Goal: Information Seeking & Learning: Find specific fact

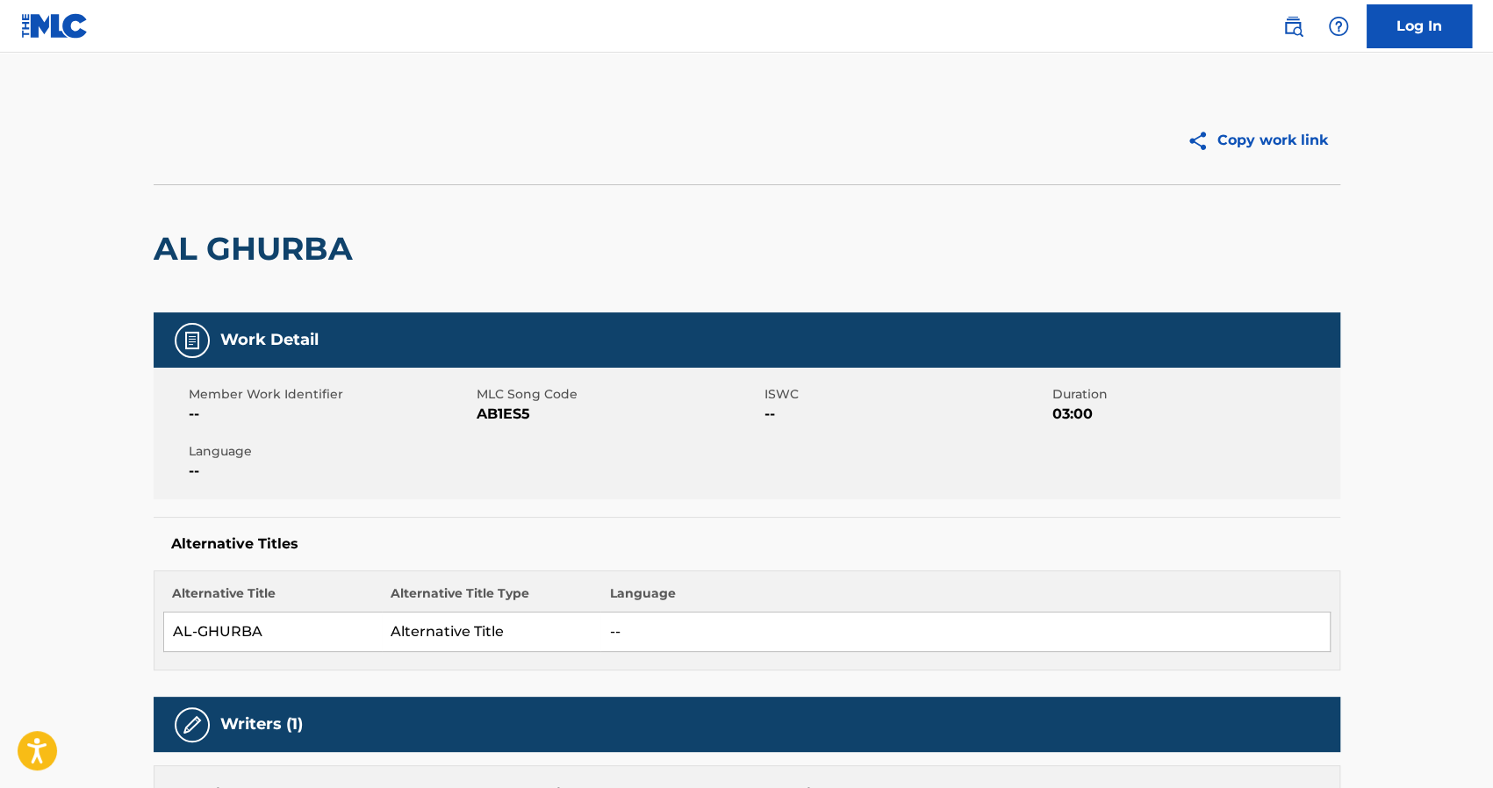
click at [43, 27] on img at bounding box center [55, 25] width 68 height 25
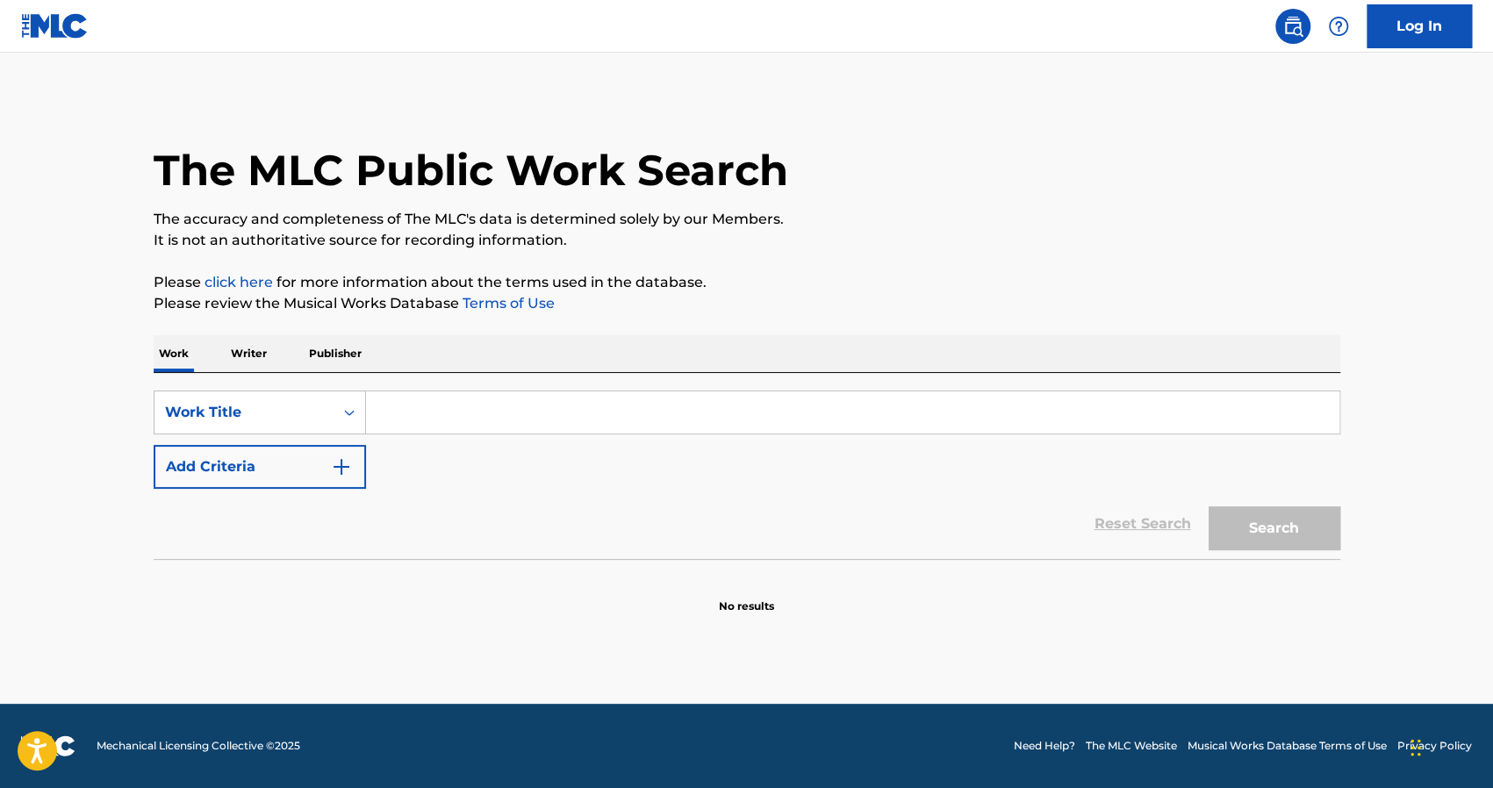
click at [326, 355] on p "Publisher" at bounding box center [335, 353] width 63 height 37
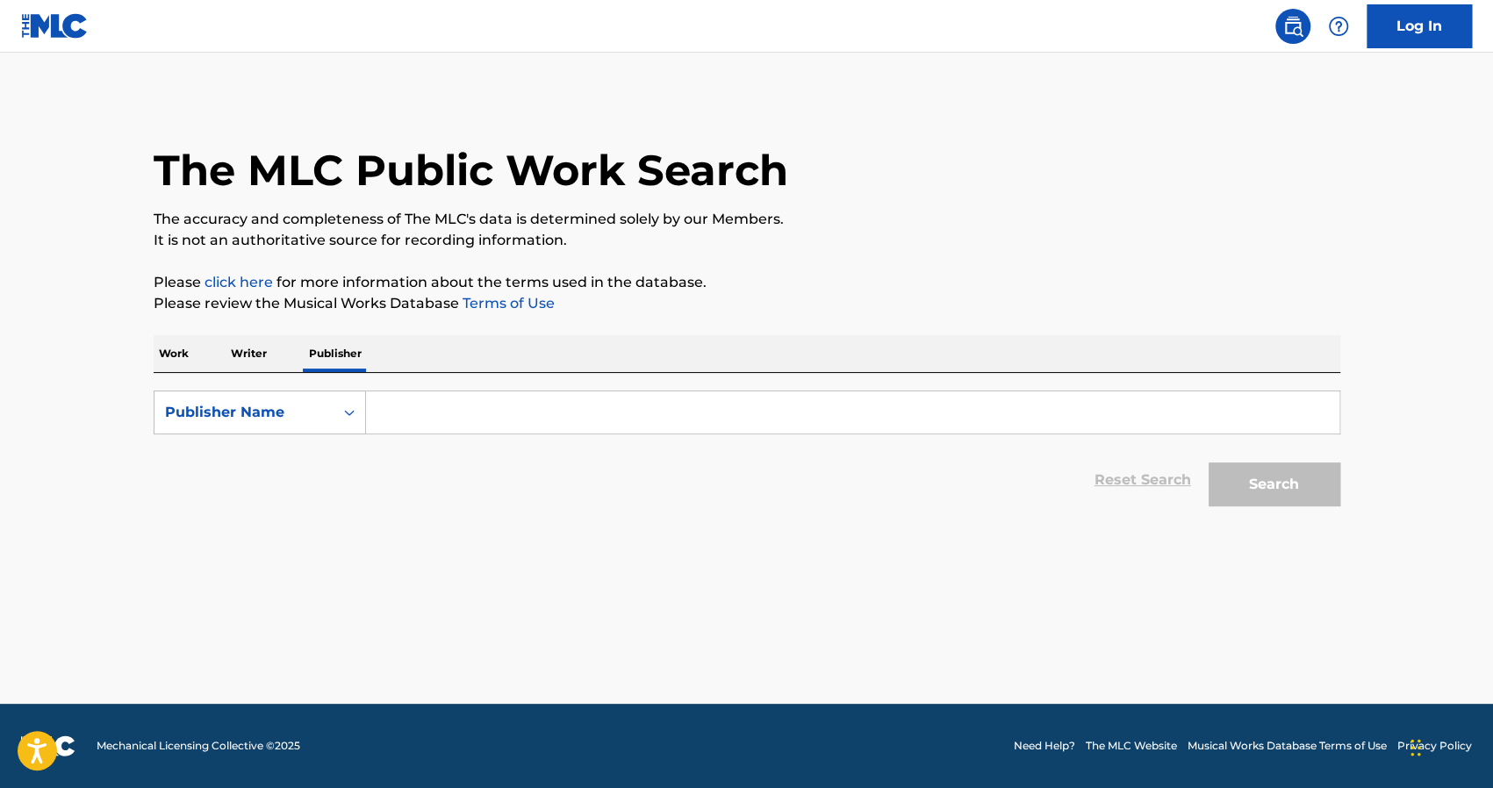
click at [414, 408] on input "Search Form" at bounding box center [852, 412] width 973 height 42
paste input "SOUT AL KHALEEJ LIMITED"
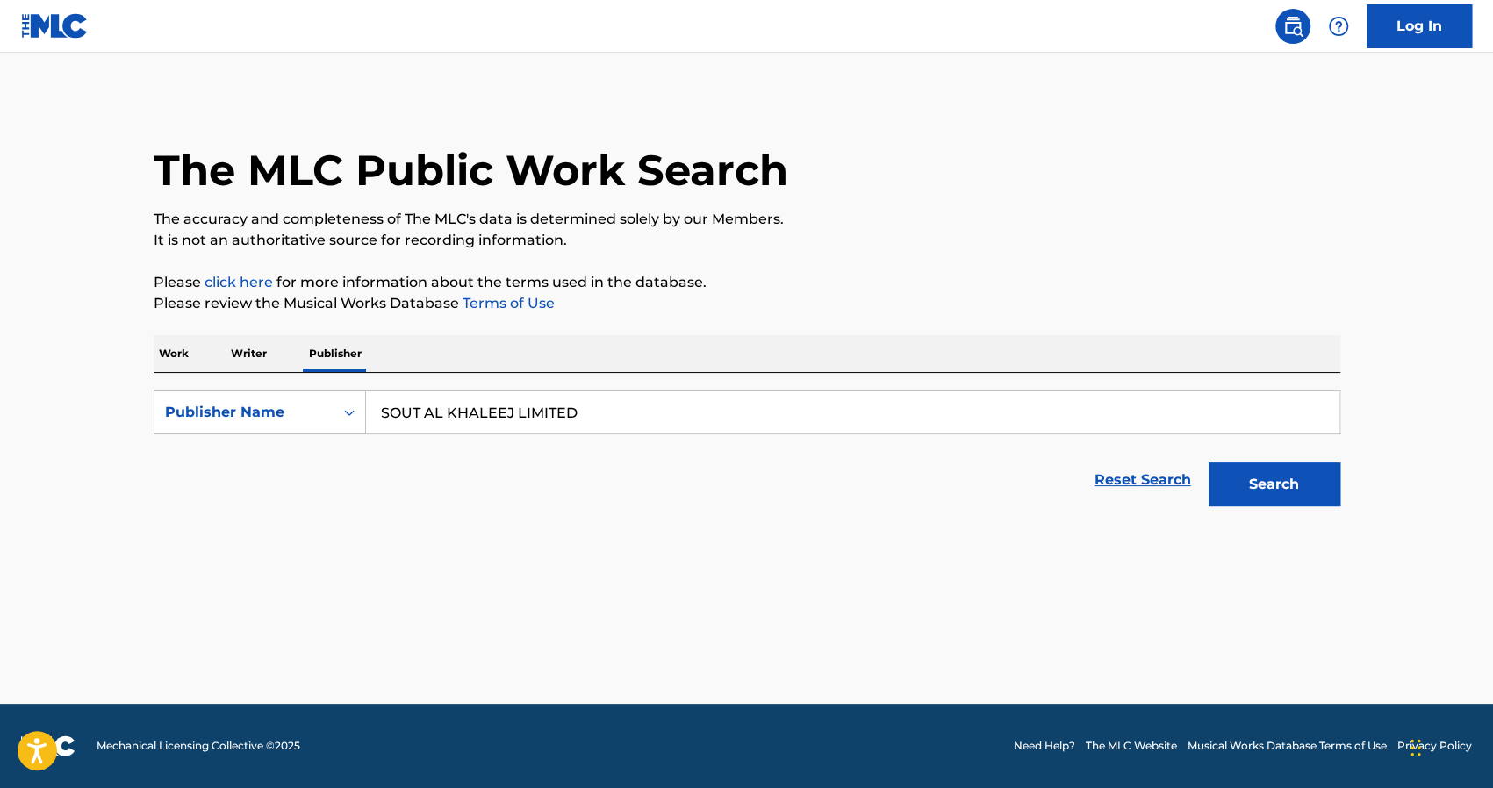
click at [1279, 478] on button "Search" at bounding box center [1274, 484] width 132 height 44
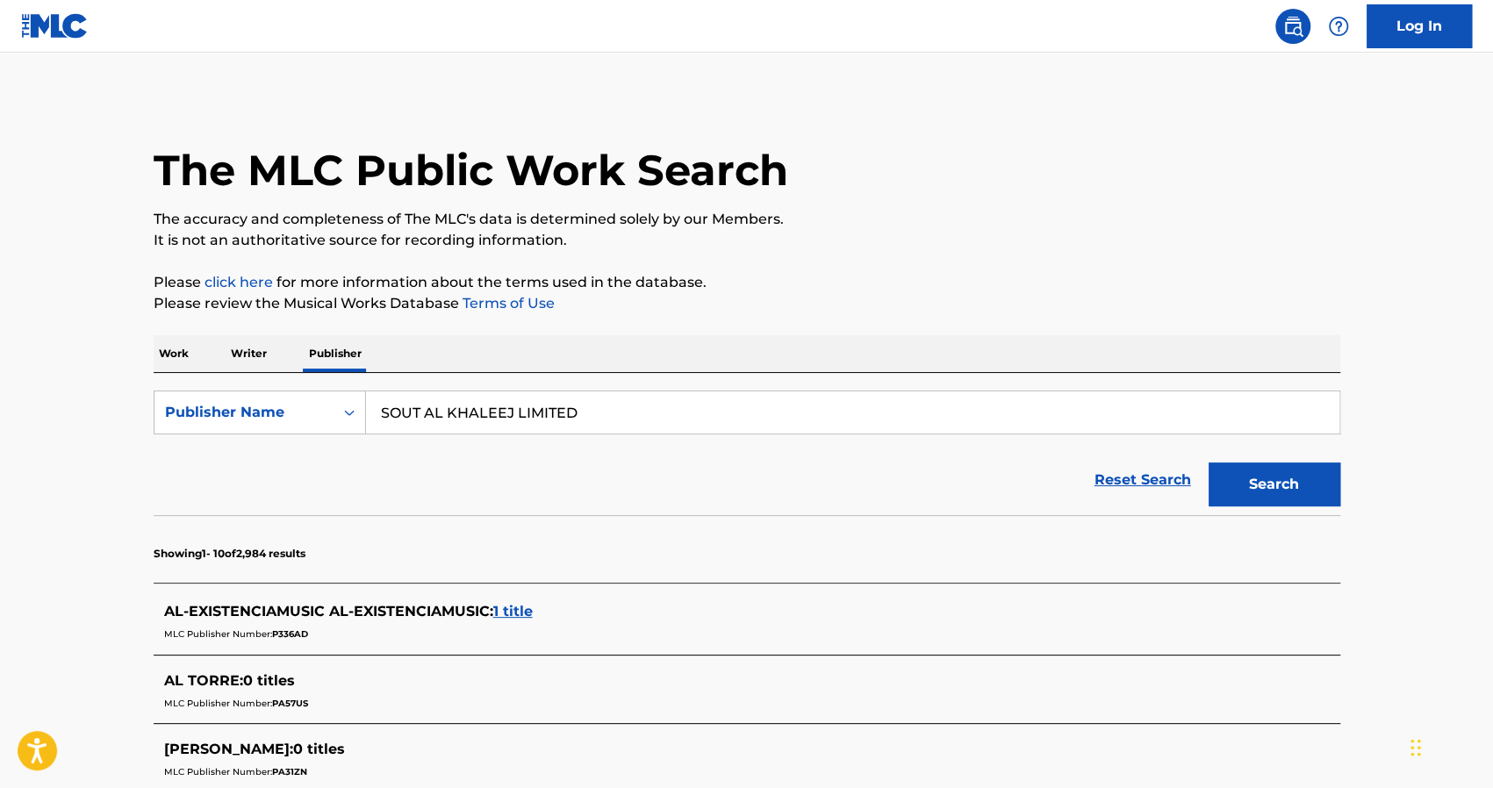
click at [541, 405] on input "SOUT AL KHALEEJ LIMITED" at bounding box center [852, 412] width 973 height 42
click at [1208, 462] on button "Search" at bounding box center [1274, 484] width 132 height 44
click at [518, 413] on input "SOUT AL KHALEEJ" at bounding box center [852, 412] width 973 height 42
click at [1208, 462] on button "Search" at bounding box center [1274, 484] width 132 height 44
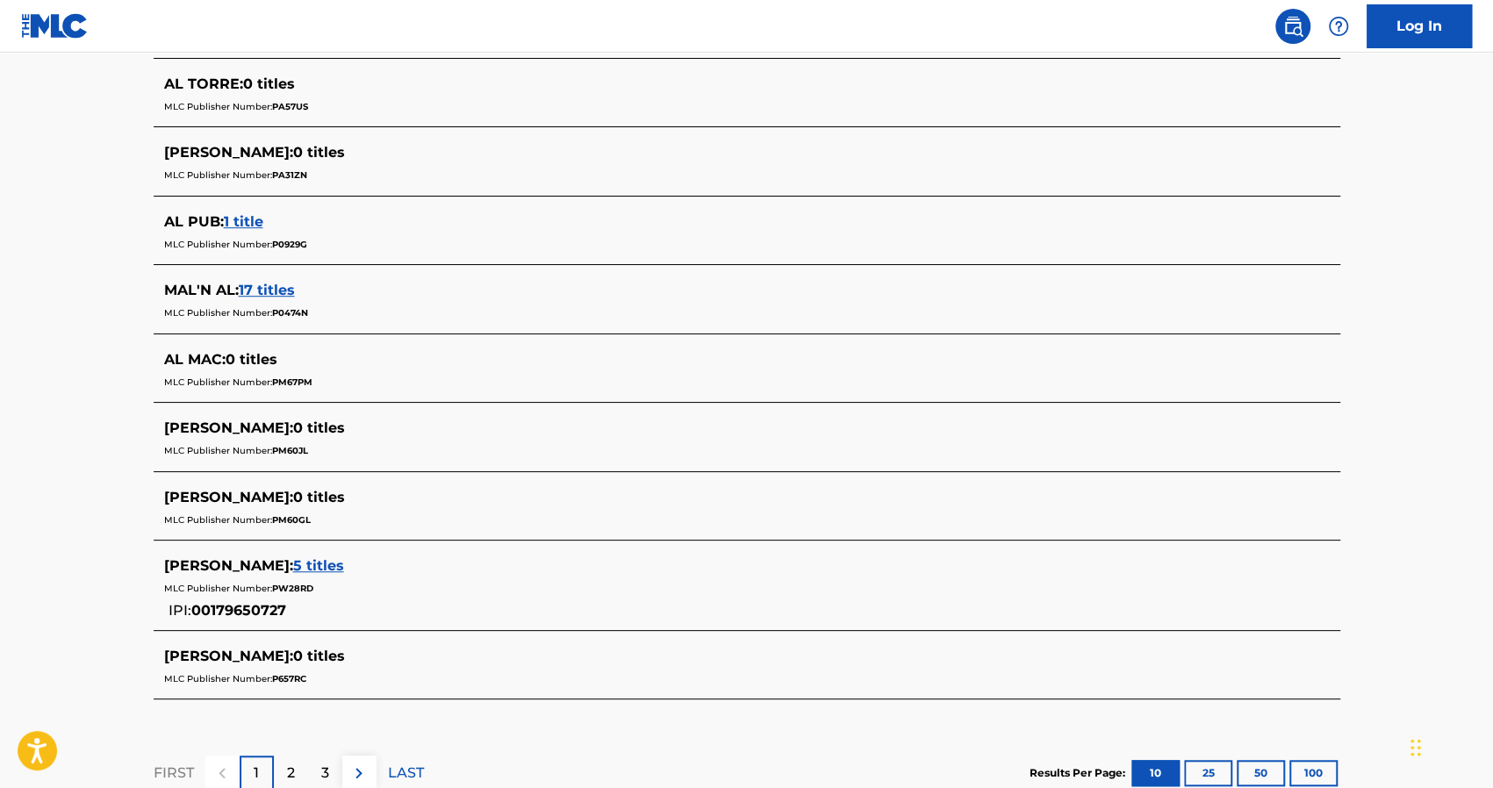
scroll to position [625, 0]
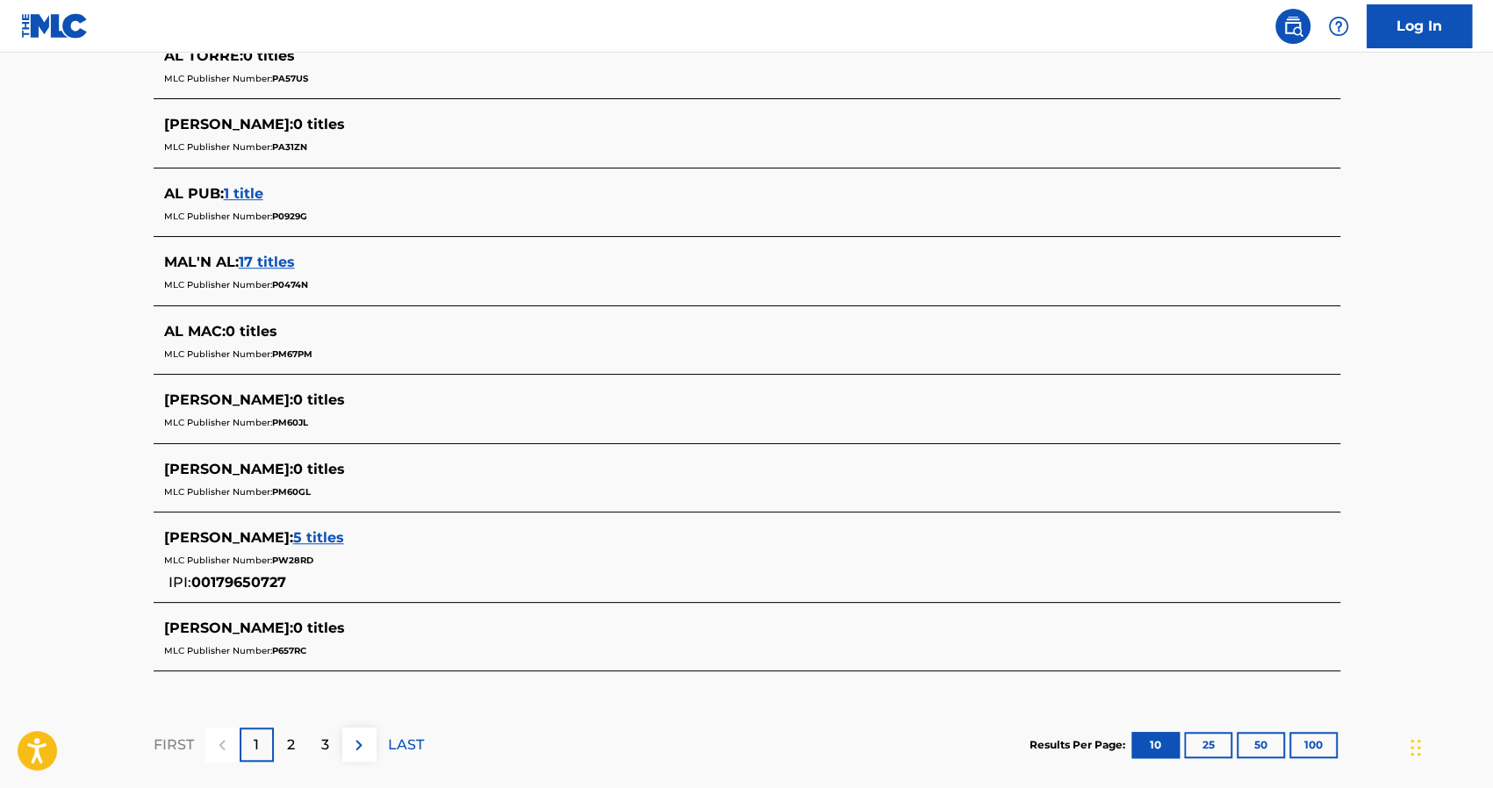
click at [290, 735] on p "2" at bounding box center [291, 745] width 8 height 21
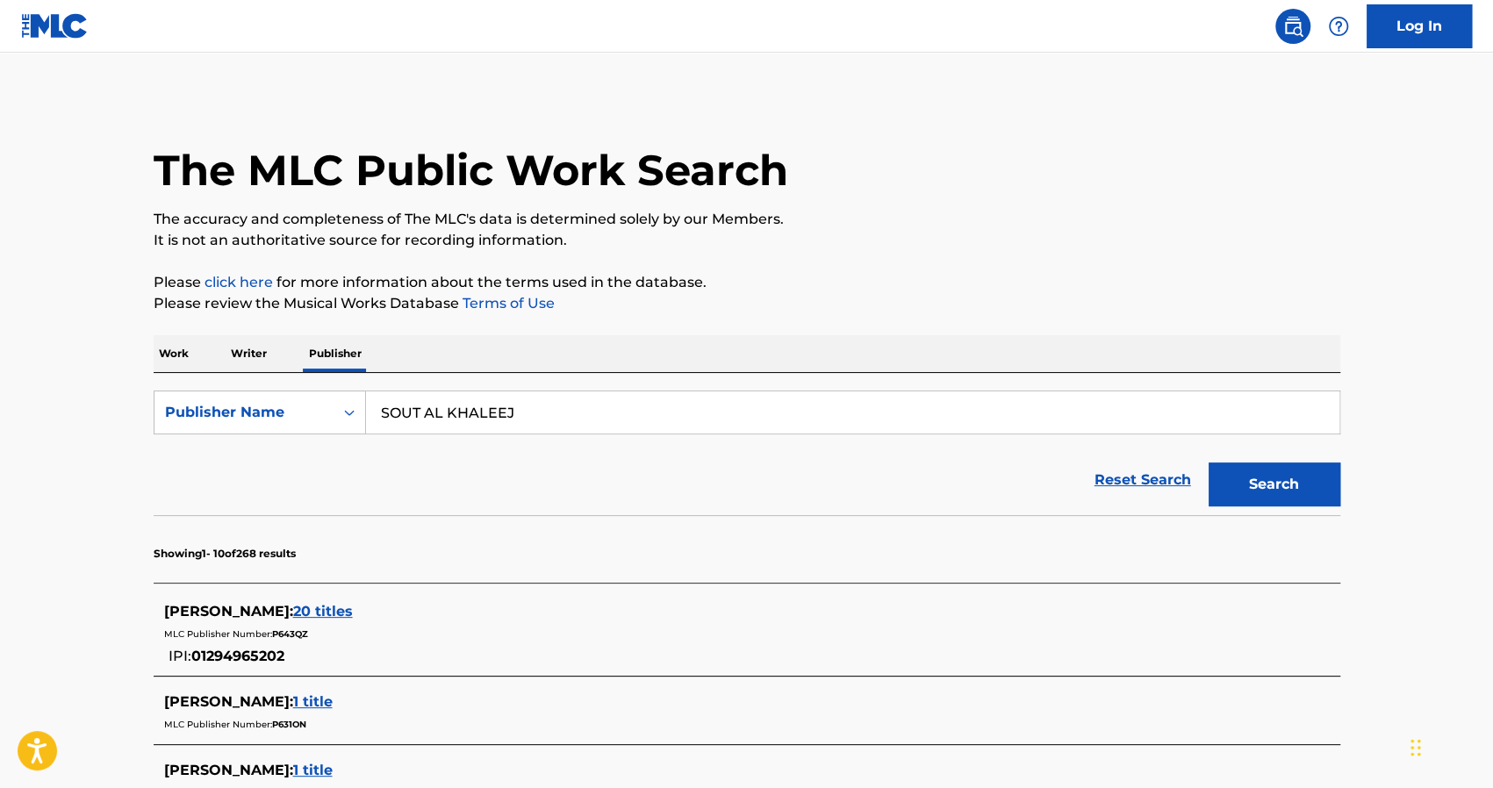
click at [459, 401] on input "SOUT AL KHALEEJ" at bounding box center [852, 412] width 973 height 42
type input "sot al khaleej"
click at [1208, 462] on button "Search" at bounding box center [1274, 484] width 132 height 44
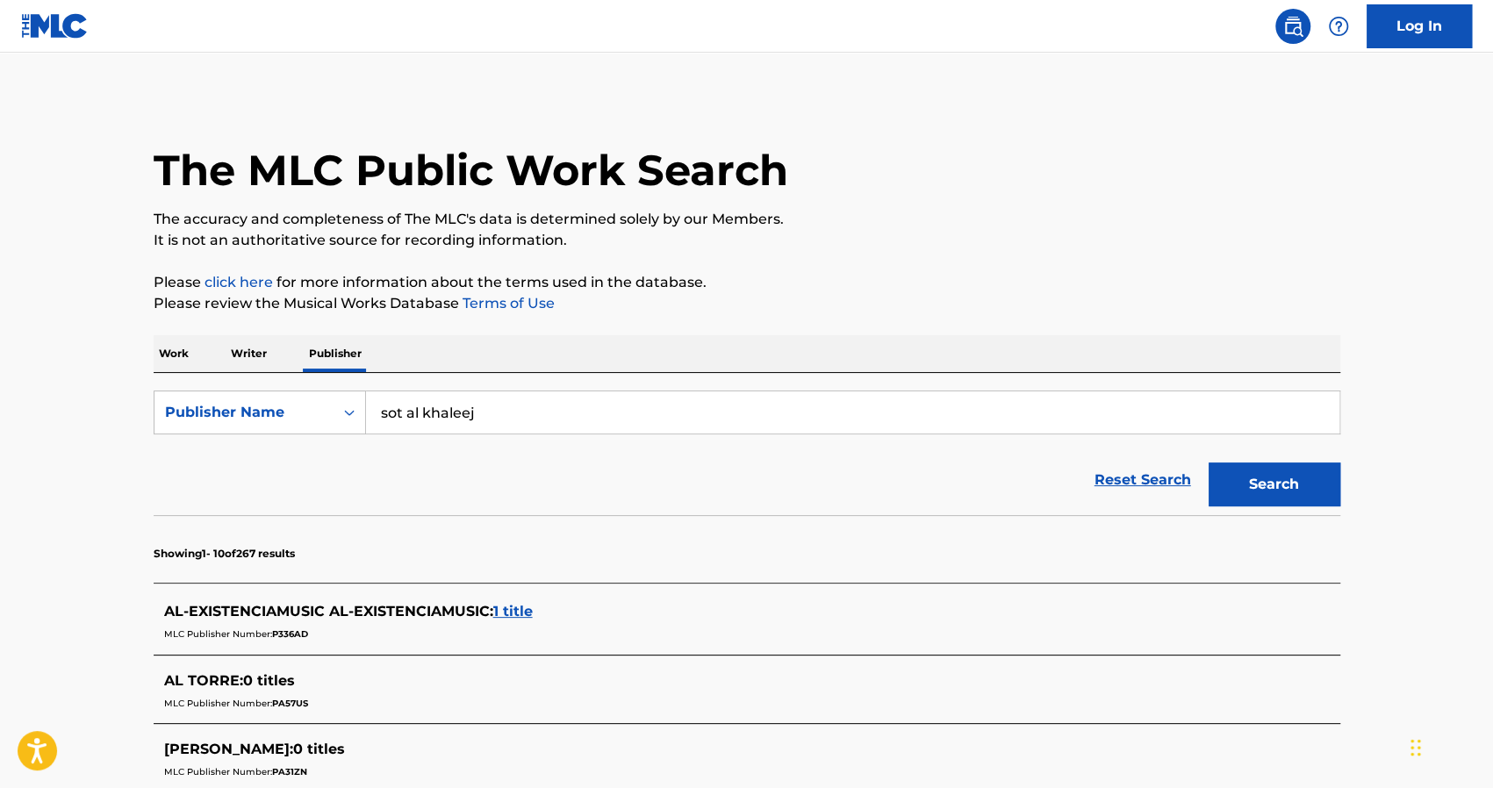
click at [514, 609] on span "1 title" at bounding box center [512, 611] width 39 height 17
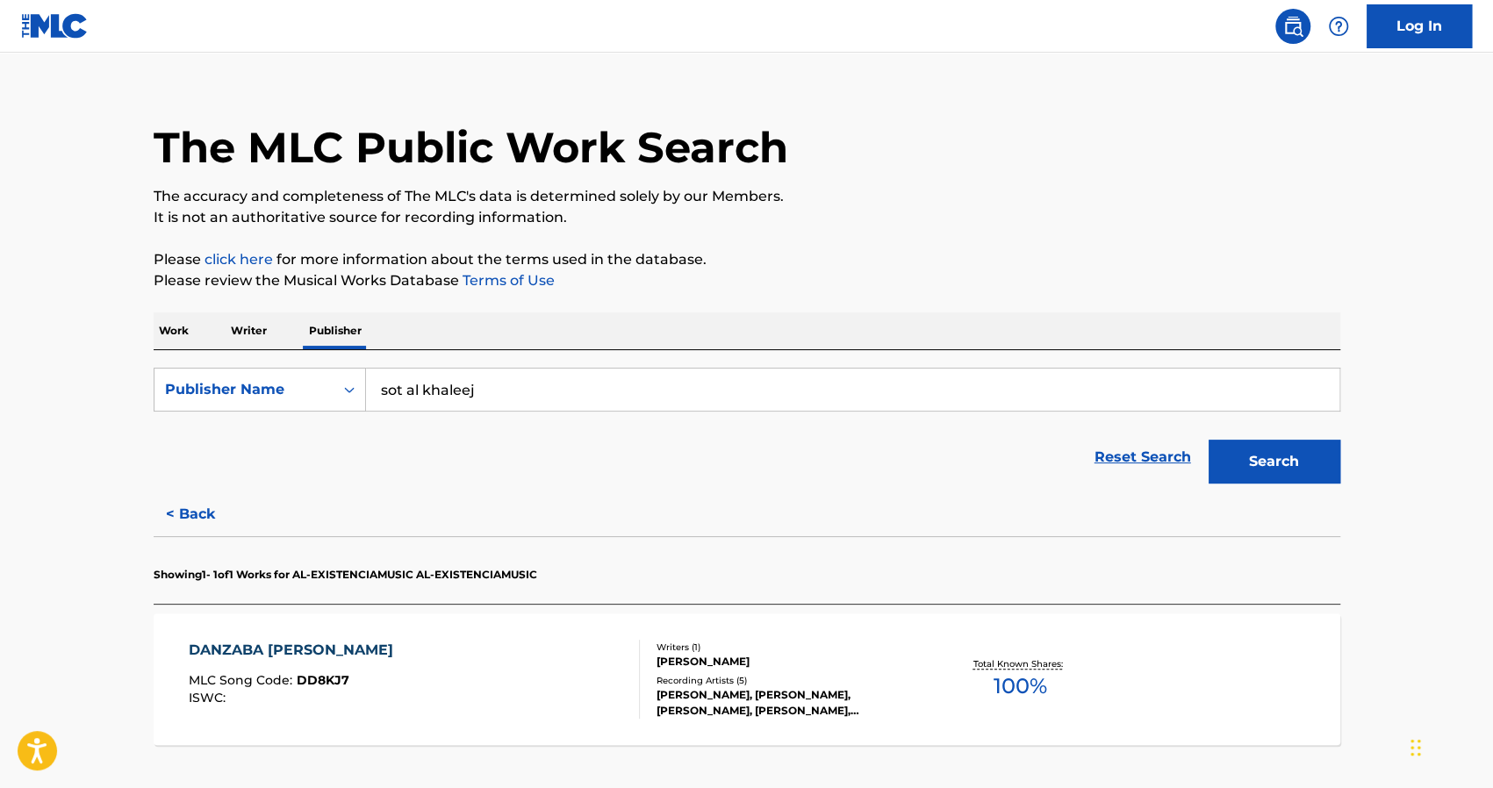
scroll to position [25, 0]
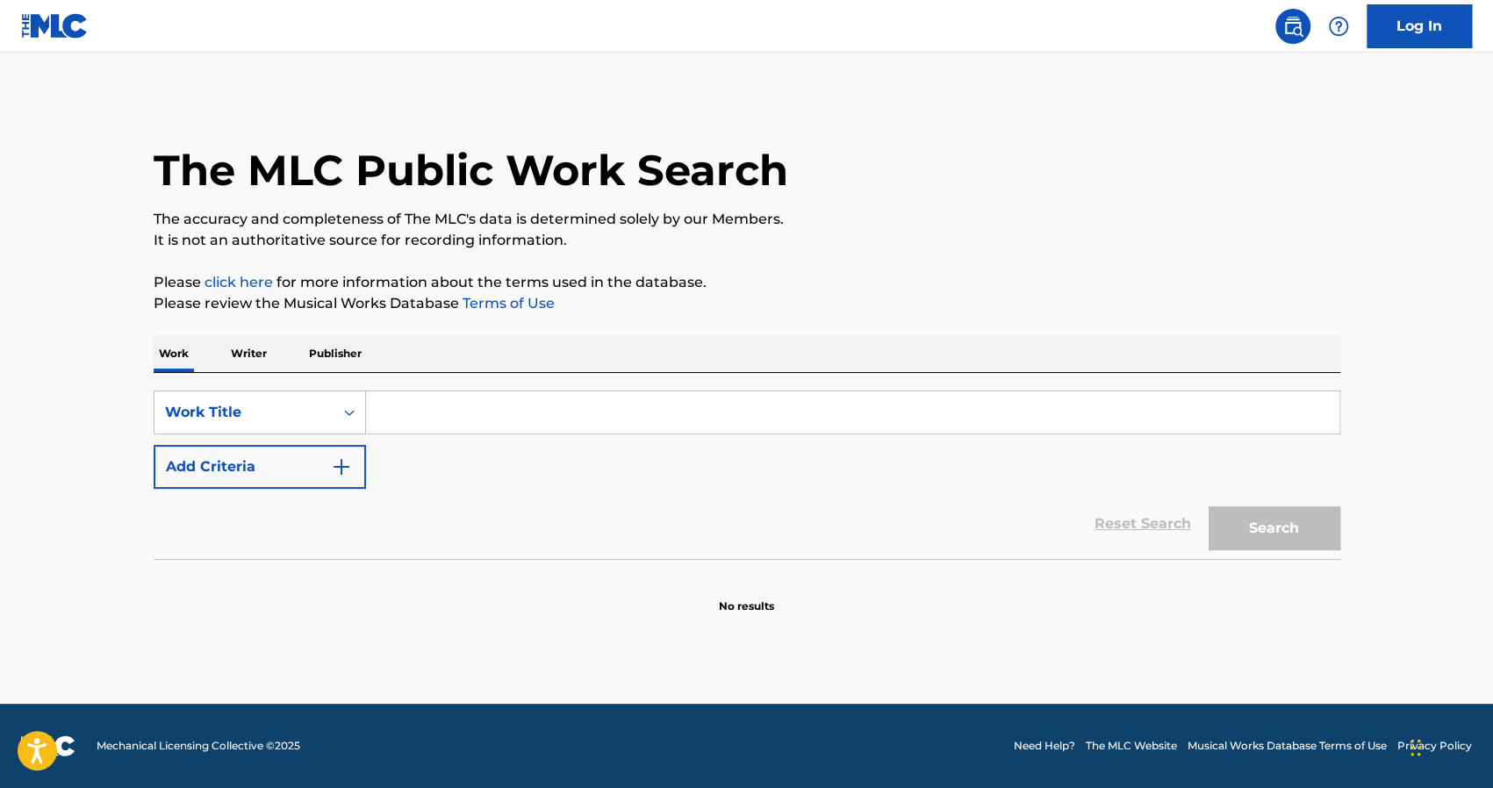
click at [330, 343] on p "Publisher" at bounding box center [335, 353] width 63 height 37
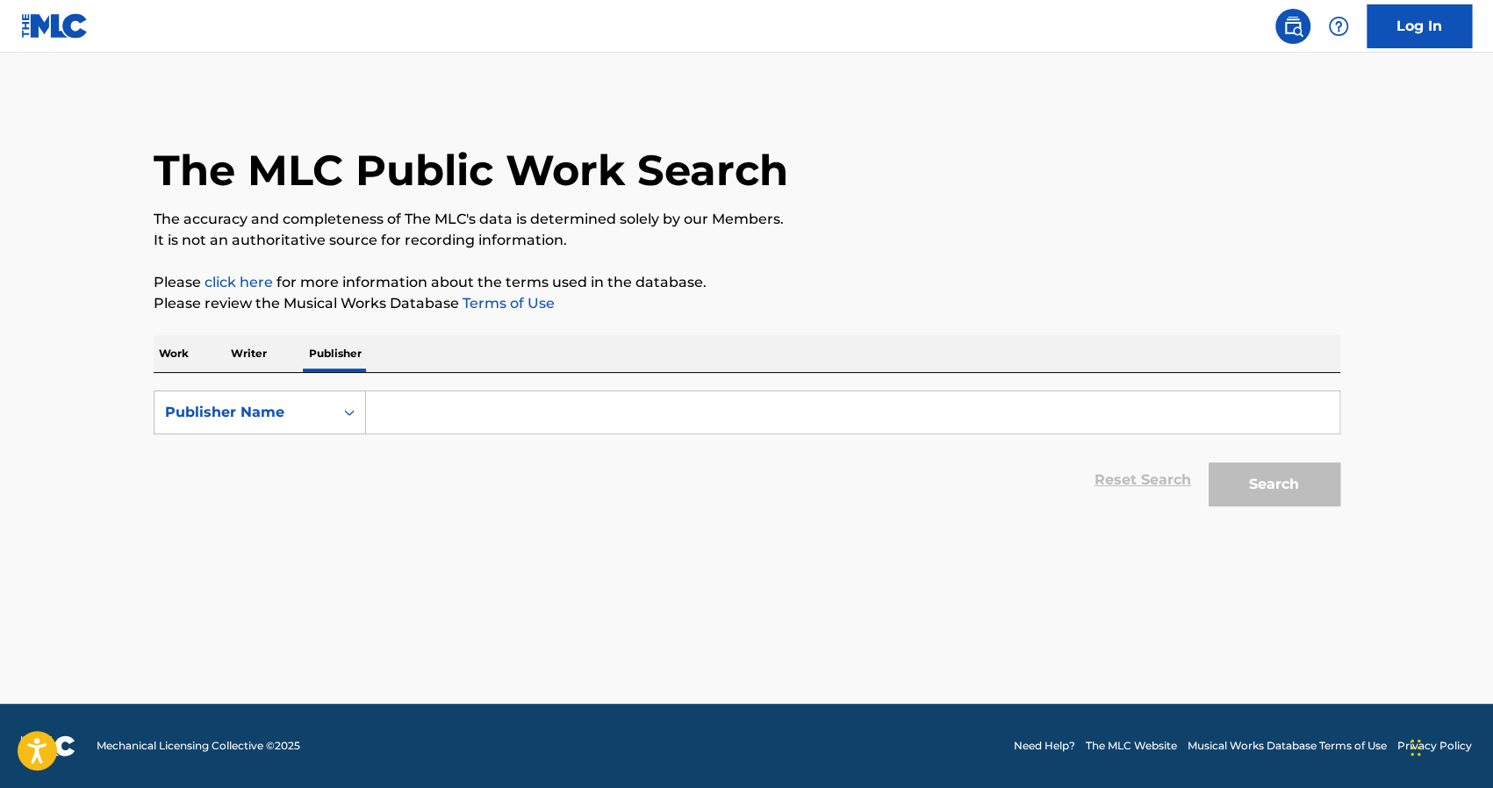
click at [420, 410] on input "Search Form" at bounding box center [852, 412] width 973 height 42
paste input "Sawt Al Khaleej"
type input "Sawt Al Khaleej"
click at [1257, 462] on button "Search" at bounding box center [1274, 484] width 132 height 44
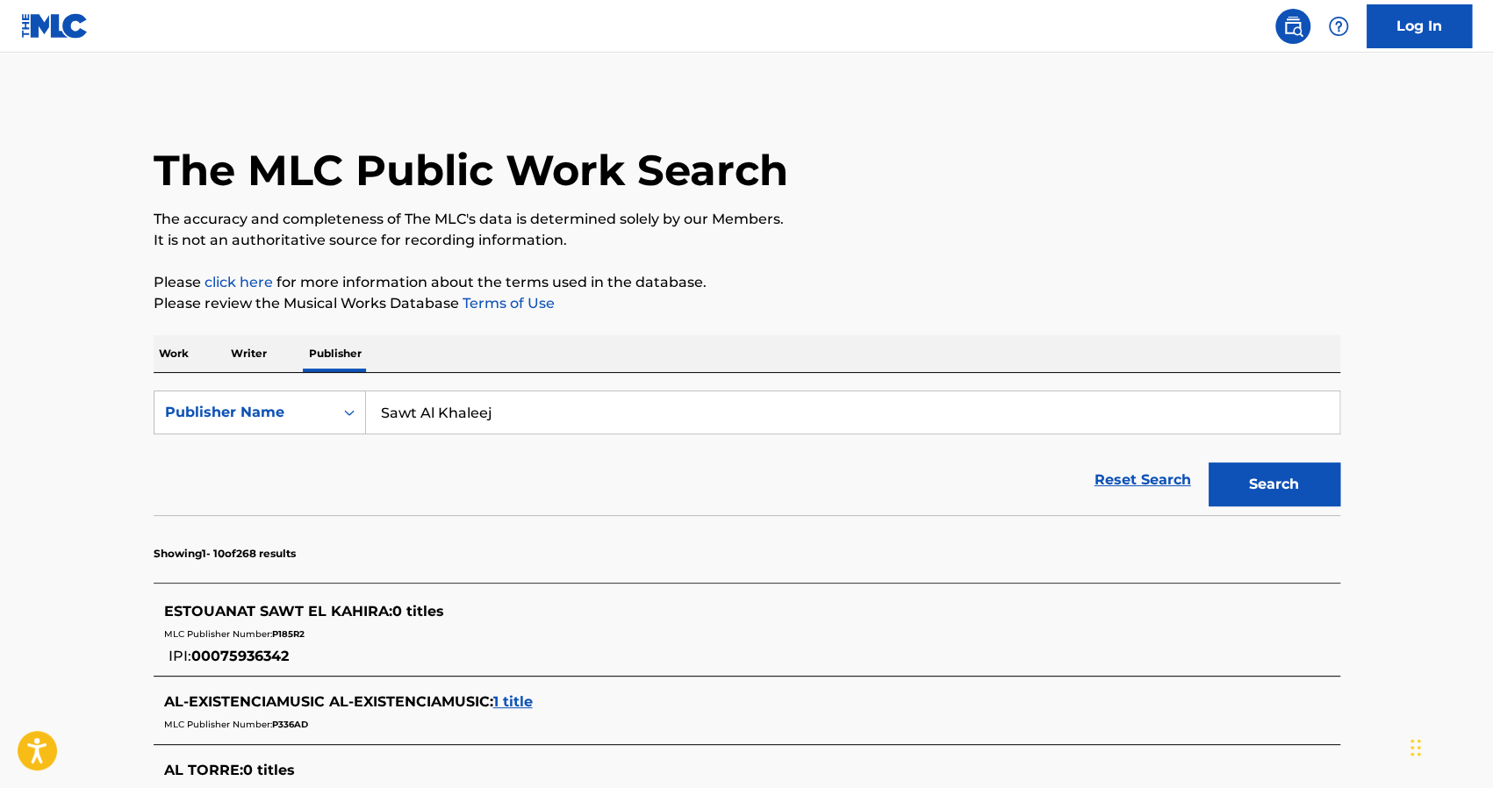
click at [252, 349] on p "Writer" at bounding box center [249, 353] width 47 height 37
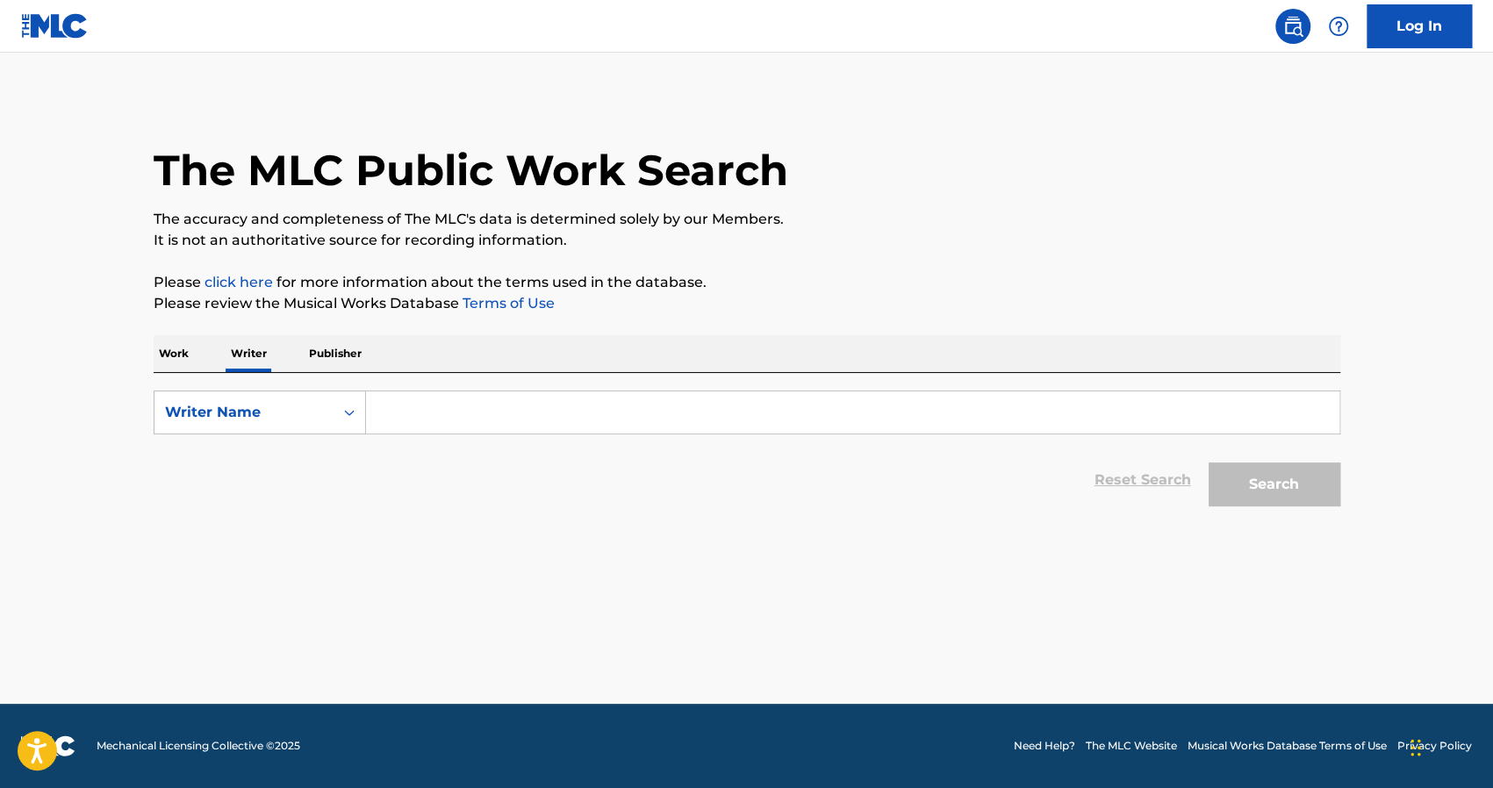
click at [453, 417] on input "Search Form" at bounding box center [852, 412] width 973 height 42
paste input "Sawt Al Khaleej"
type input "Sawt Al Khaleej"
click at [1287, 492] on button "Search" at bounding box center [1274, 484] width 132 height 44
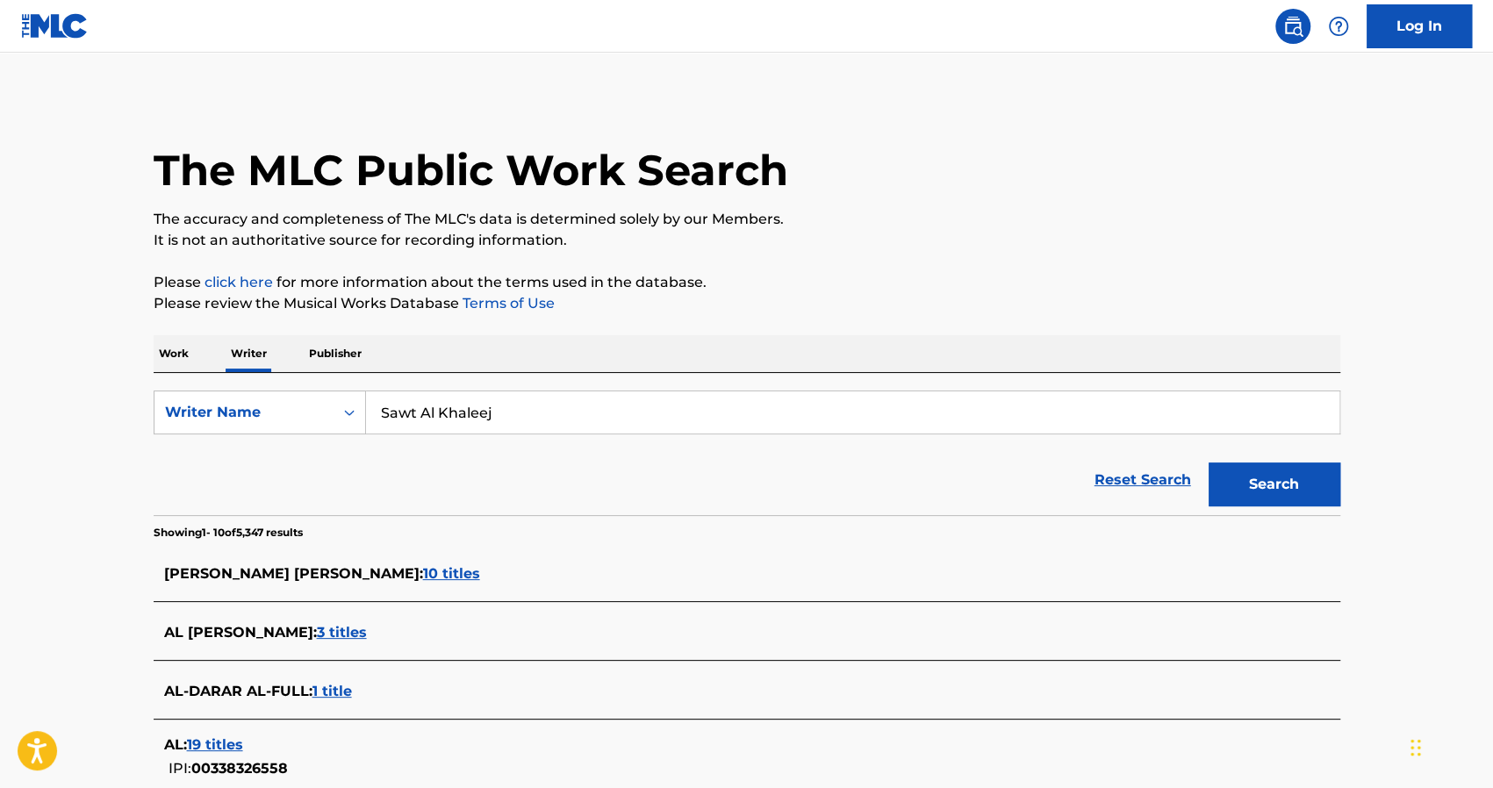
click at [168, 357] on p "Work" at bounding box center [174, 353] width 40 height 37
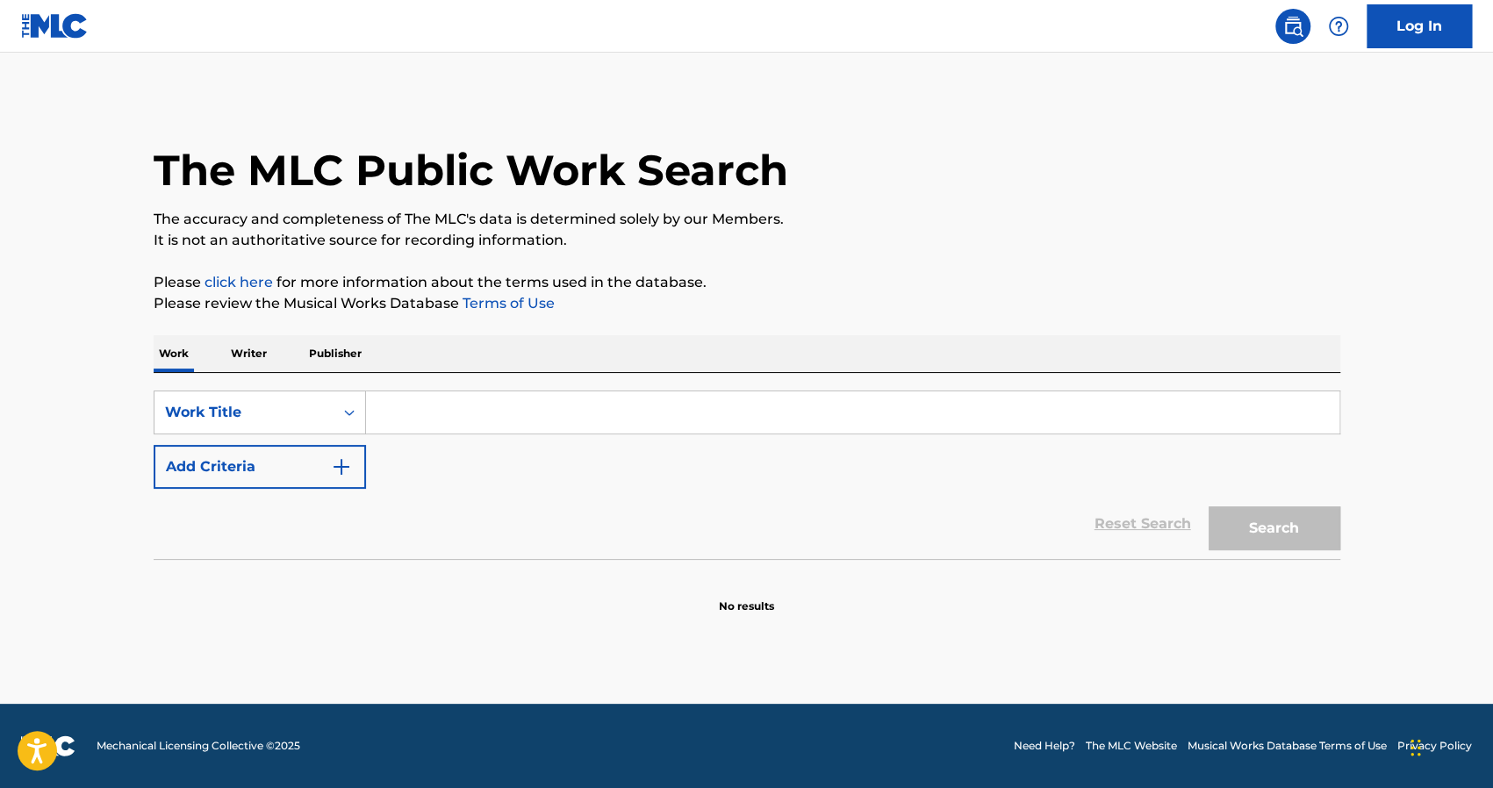
click at [548, 464] on div "SearchWithCriteria8d533a25-4f38-4292-8048-f6dcc4f9ca56 Work Title Add Criteria" at bounding box center [747, 440] width 1186 height 98
click at [491, 386] on div "SearchWithCriteria8d533a25-4f38-4292-8048-f6dcc4f9ca56 Work Title Add Criteria …" at bounding box center [747, 466] width 1186 height 186
click at [505, 411] on input "Search Form" at bounding box center [852, 412] width 973 height 42
paste input "Sawt Al Khaleej"
type input "Sawt Al Khaleej"
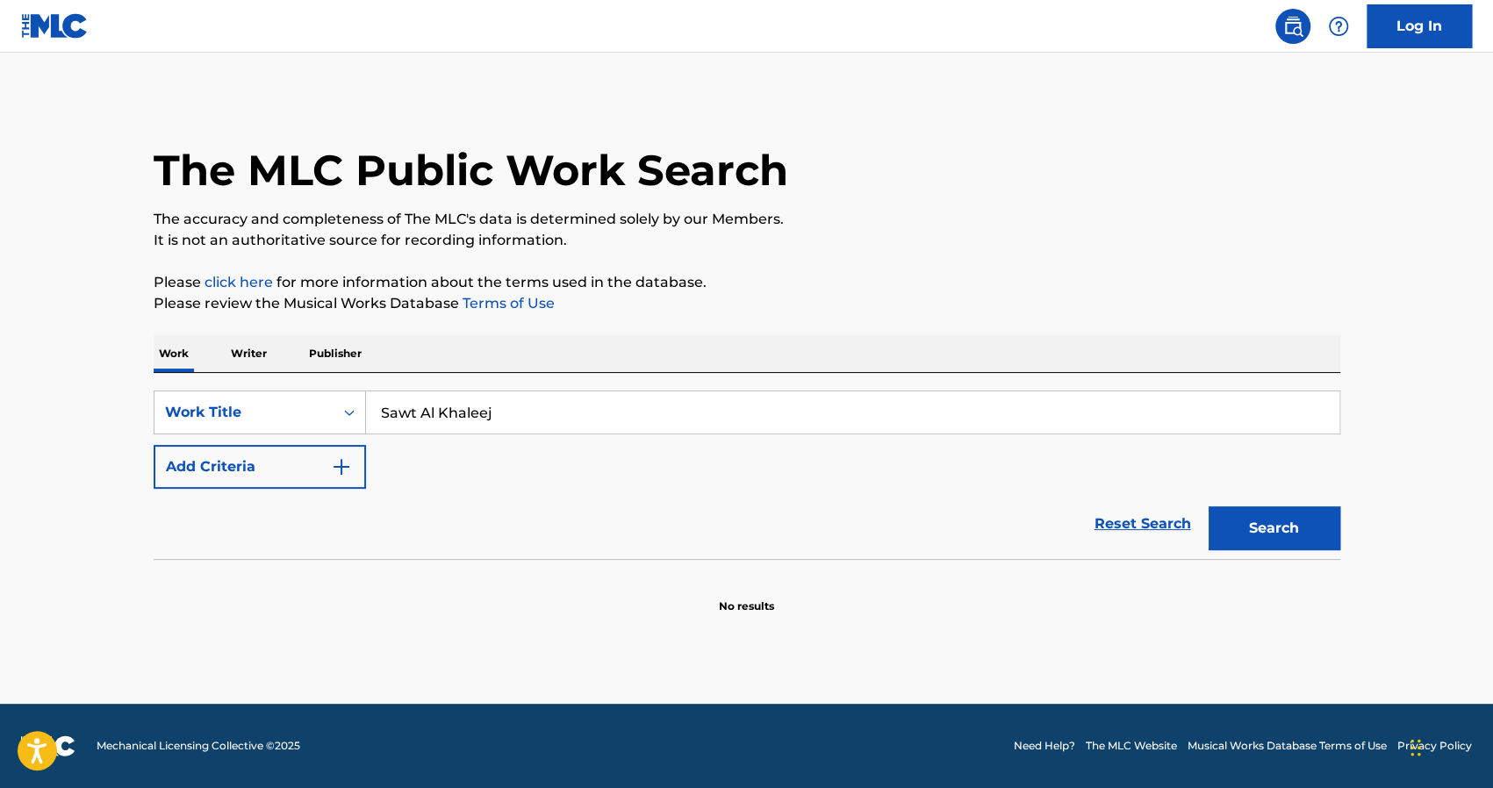
click at [1245, 536] on button "Search" at bounding box center [1274, 528] width 132 height 44
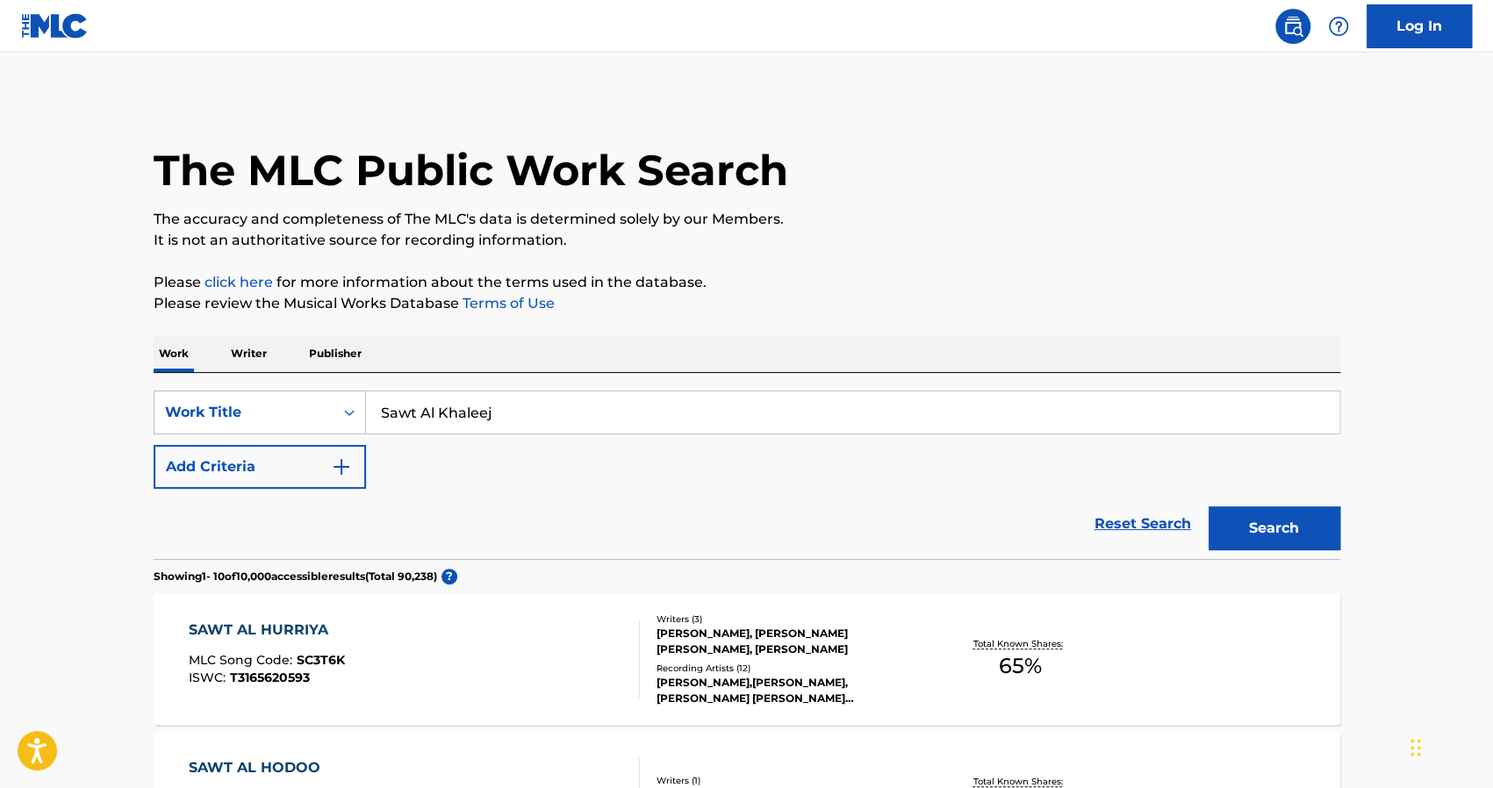
click at [455, 399] on input "Sawt Al Khaleej" at bounding box center [852, 412] width 973 height 42
click at [346, 347] on p "Publisher" at bounding box center [335, 353] width 63 height 37
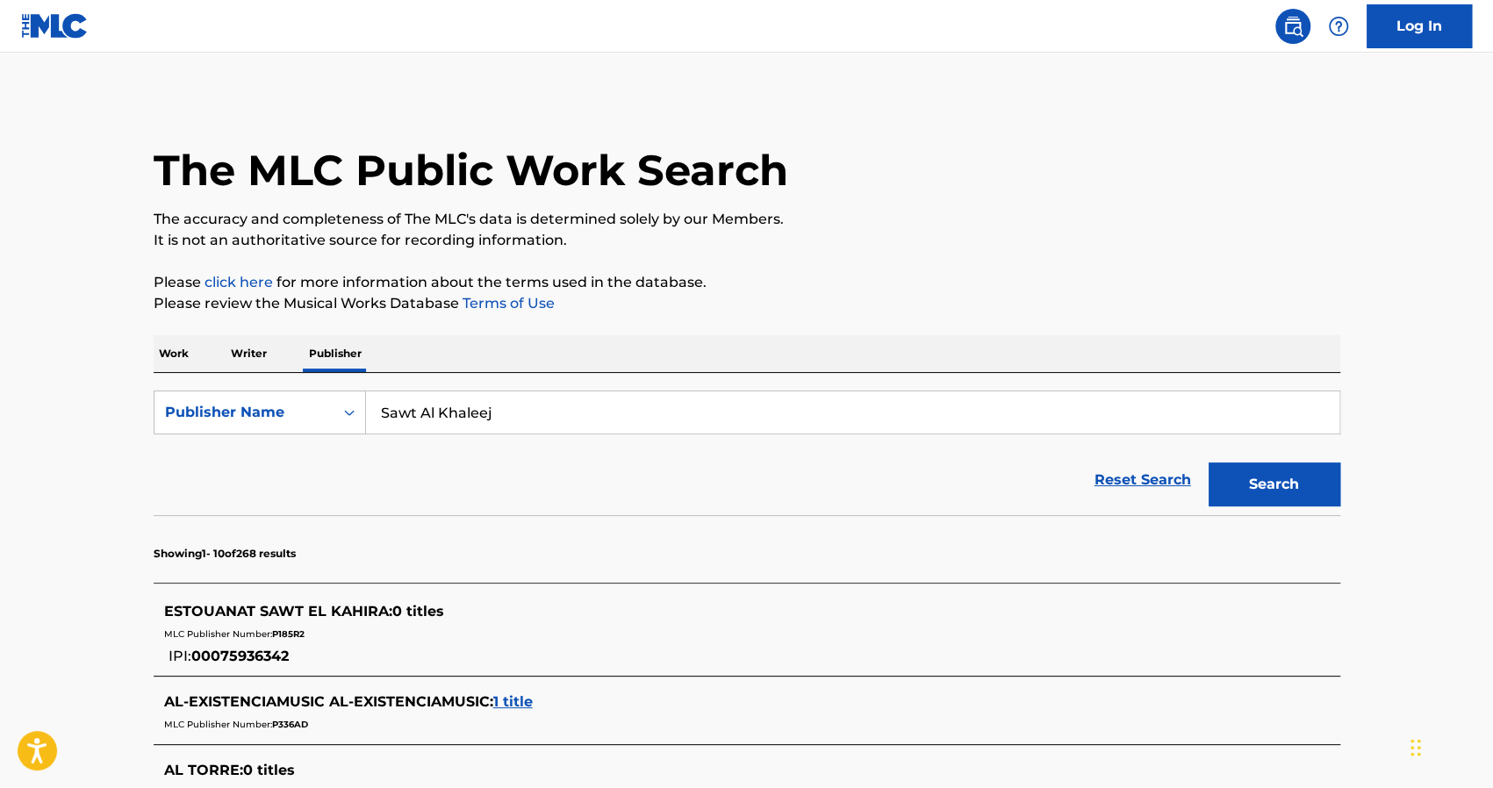
click at [465, 405] on input "Sawt Al Khaleej" at bounding box center [852, 412] width 973 height 42
click at [720, 455] on div "melkoni an music publishing uk limited" at bounding box center [720, 452] width 709 height 32
type input "melkonian music publishing uk limited"
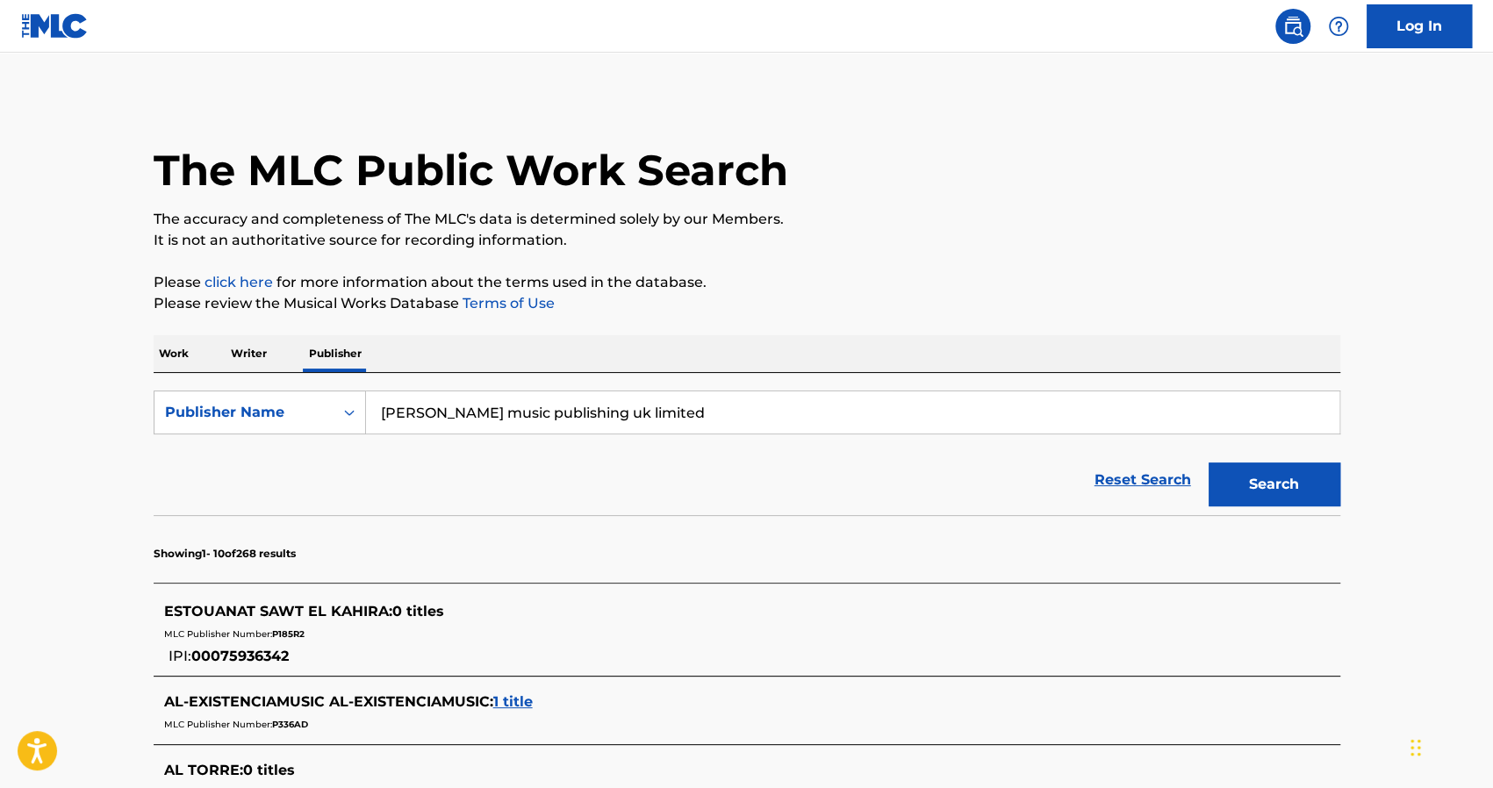
click at [1245, 477] on button "Search" at bounding box center [1274, 484] width 132 height 44
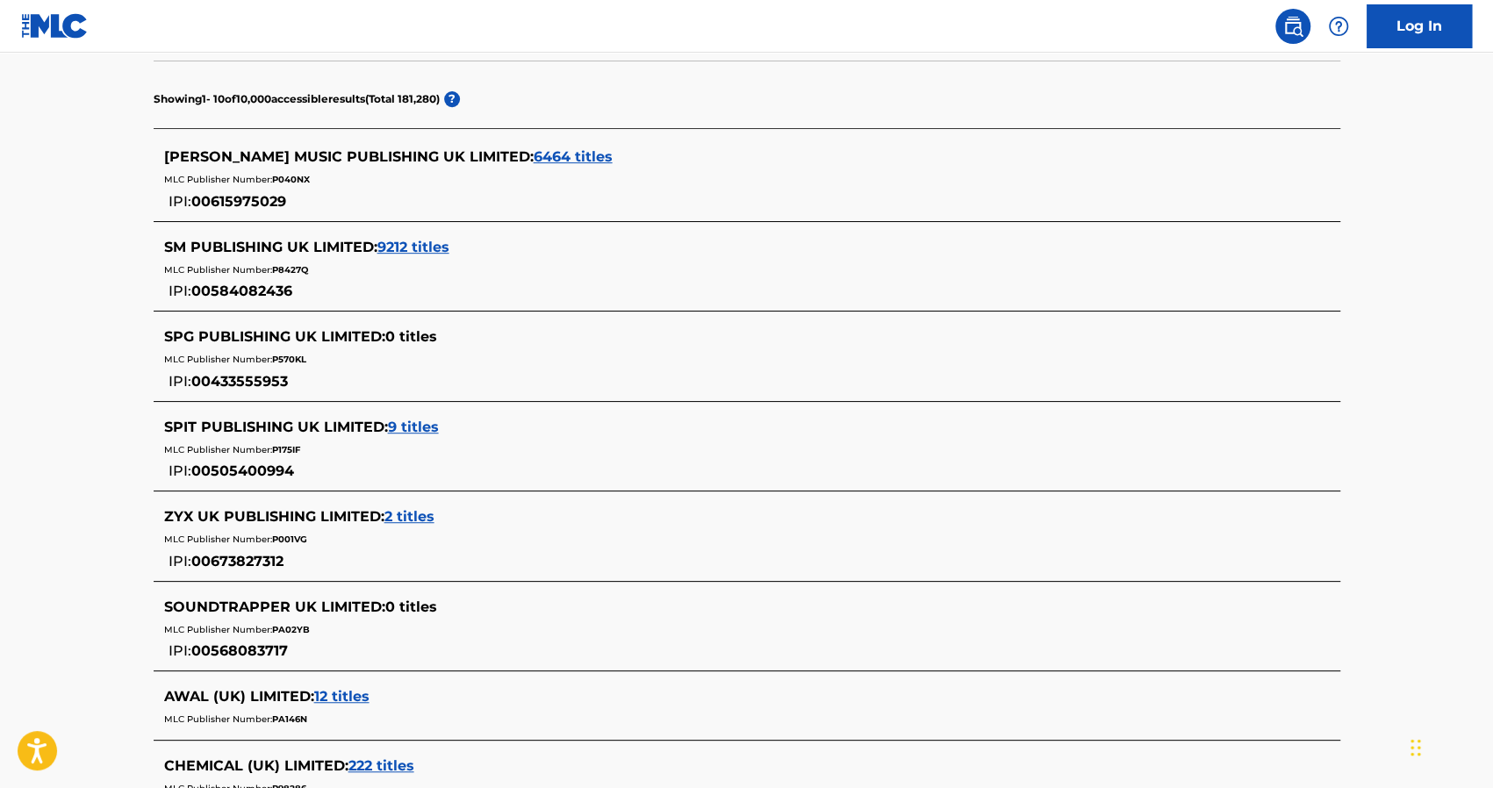
scroll to position [453, 0]
click at [535, 152] on span "6464 titles" at bounding box center [573, 158] width 79 height 17
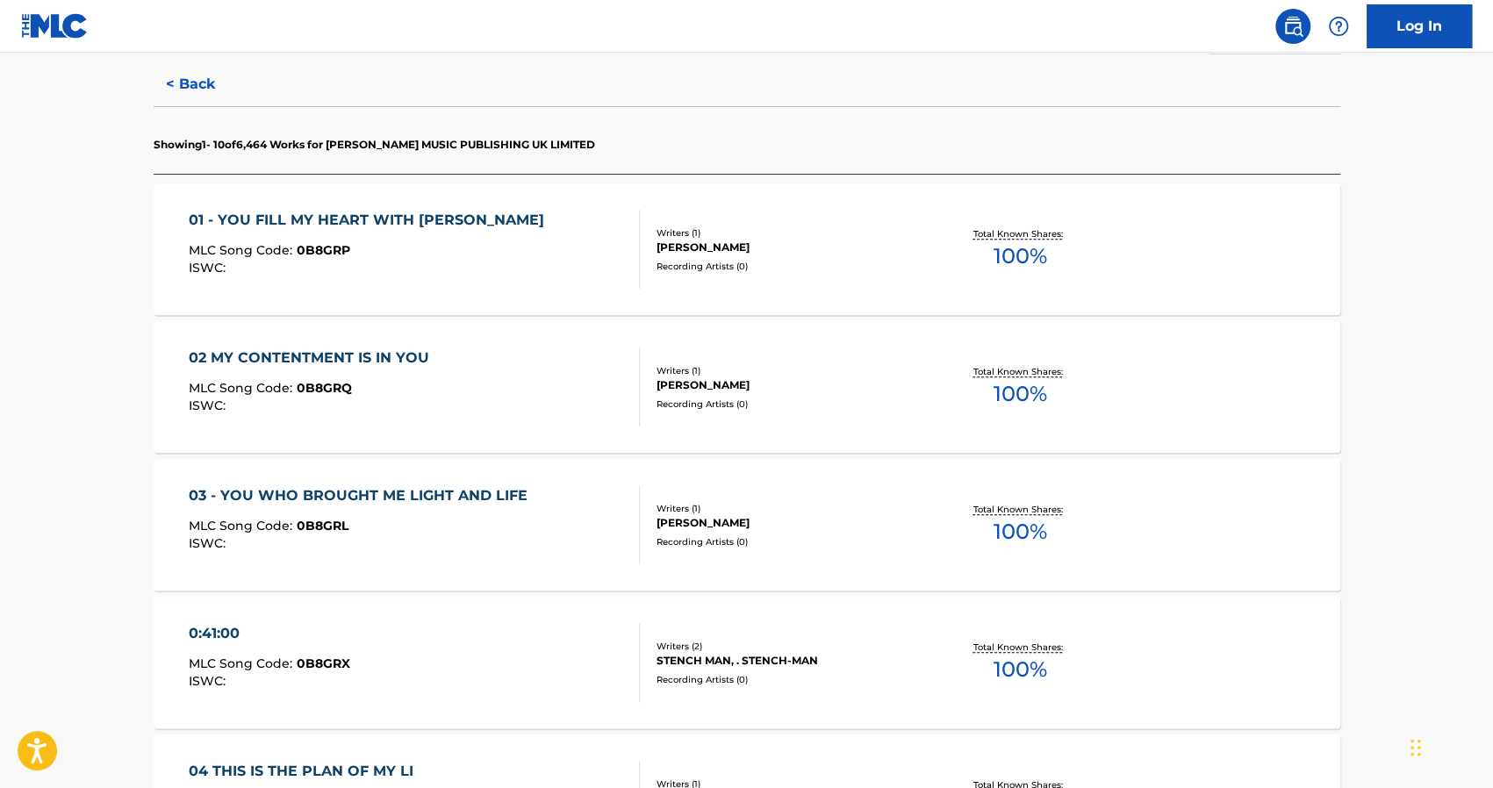
click at [176, 92] on button "< Back" at bounding box center [206, 84] width 105 height 44
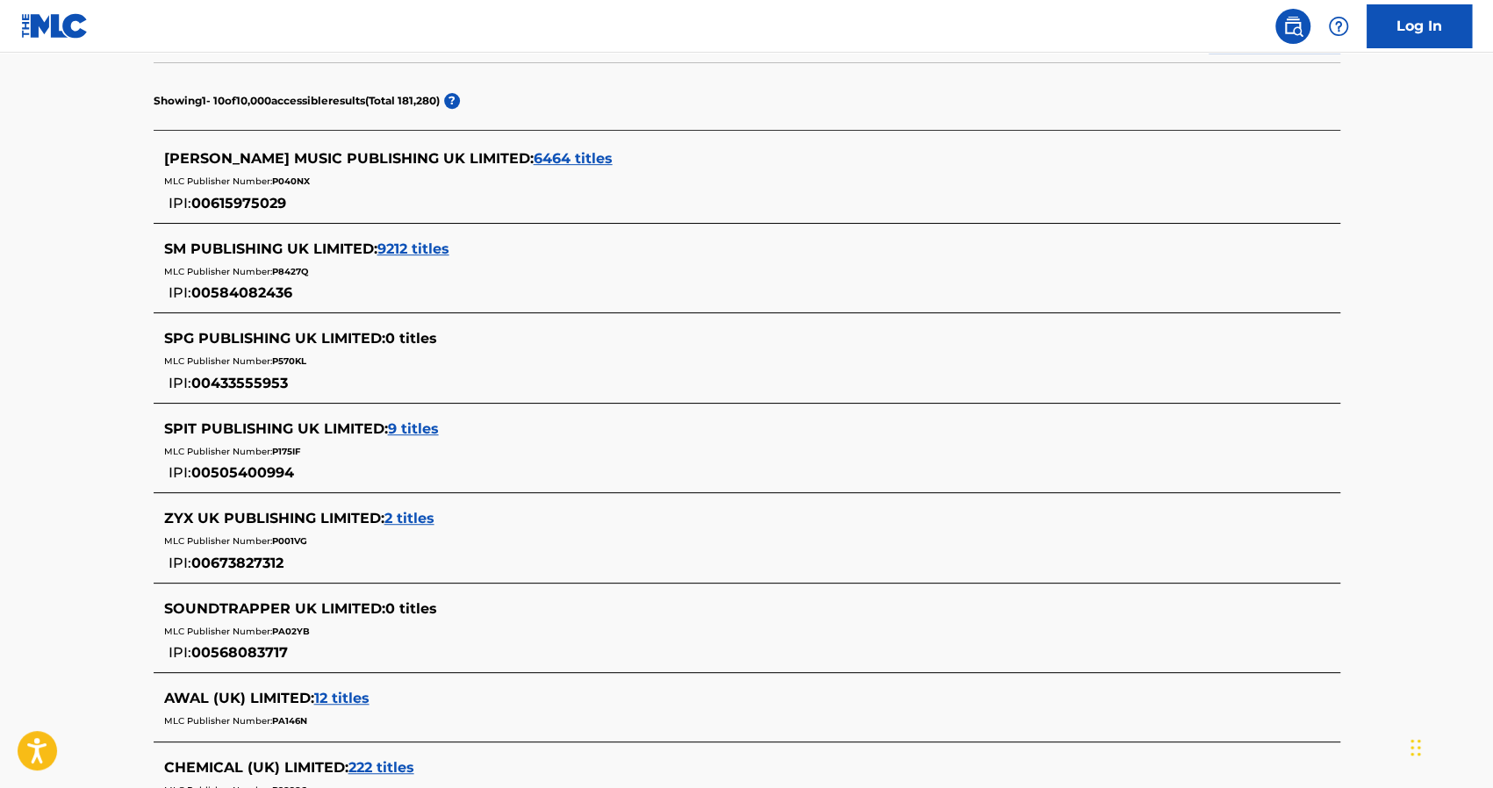
click at [272, 199] on span "00615975029" at bounding box center [238, 203] width 95 height 17
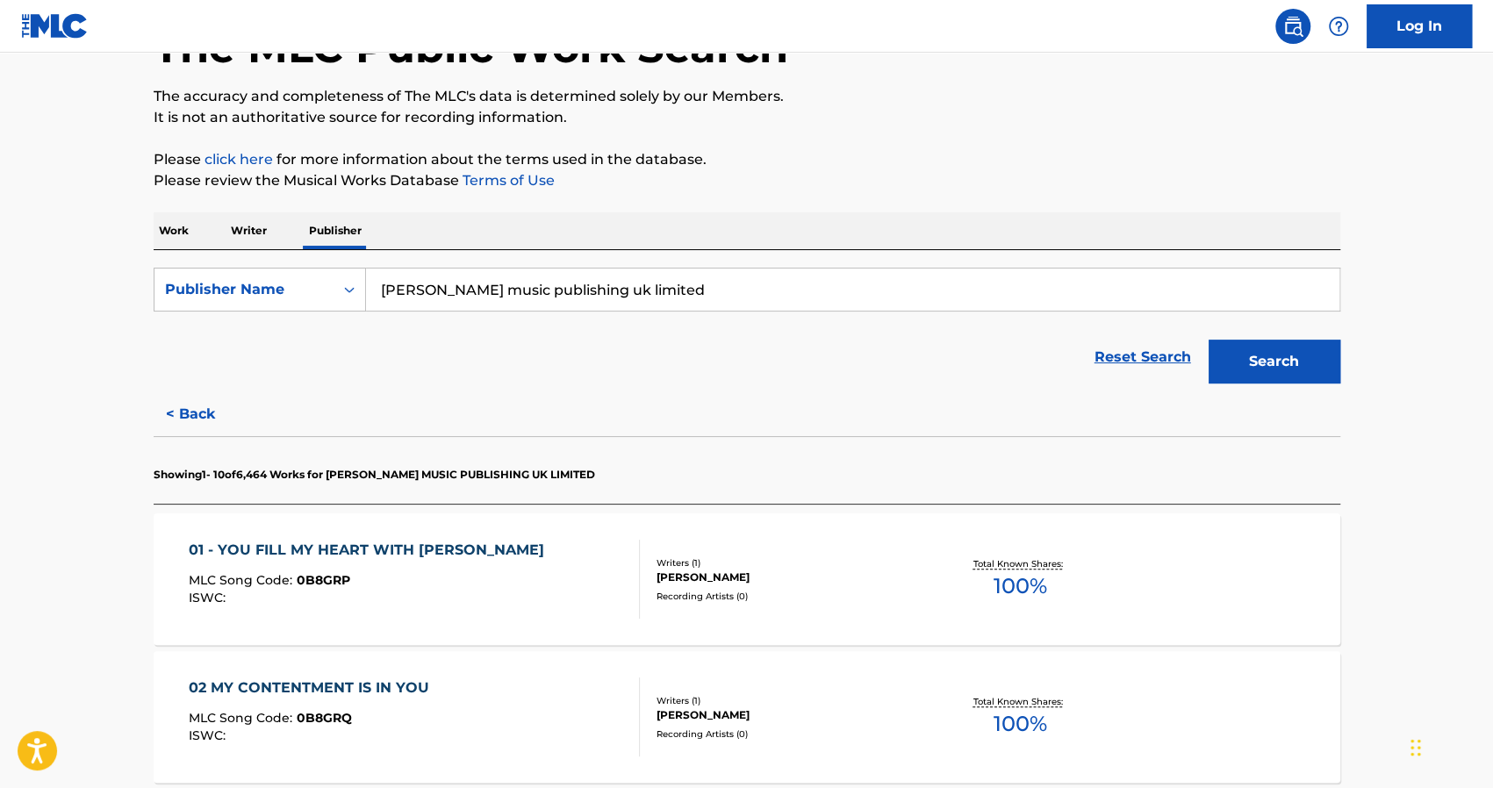
scroll to position [121, 0]
click at [169, 413] on button "< Back" at bounding box center [206, 416] width 105 height 44
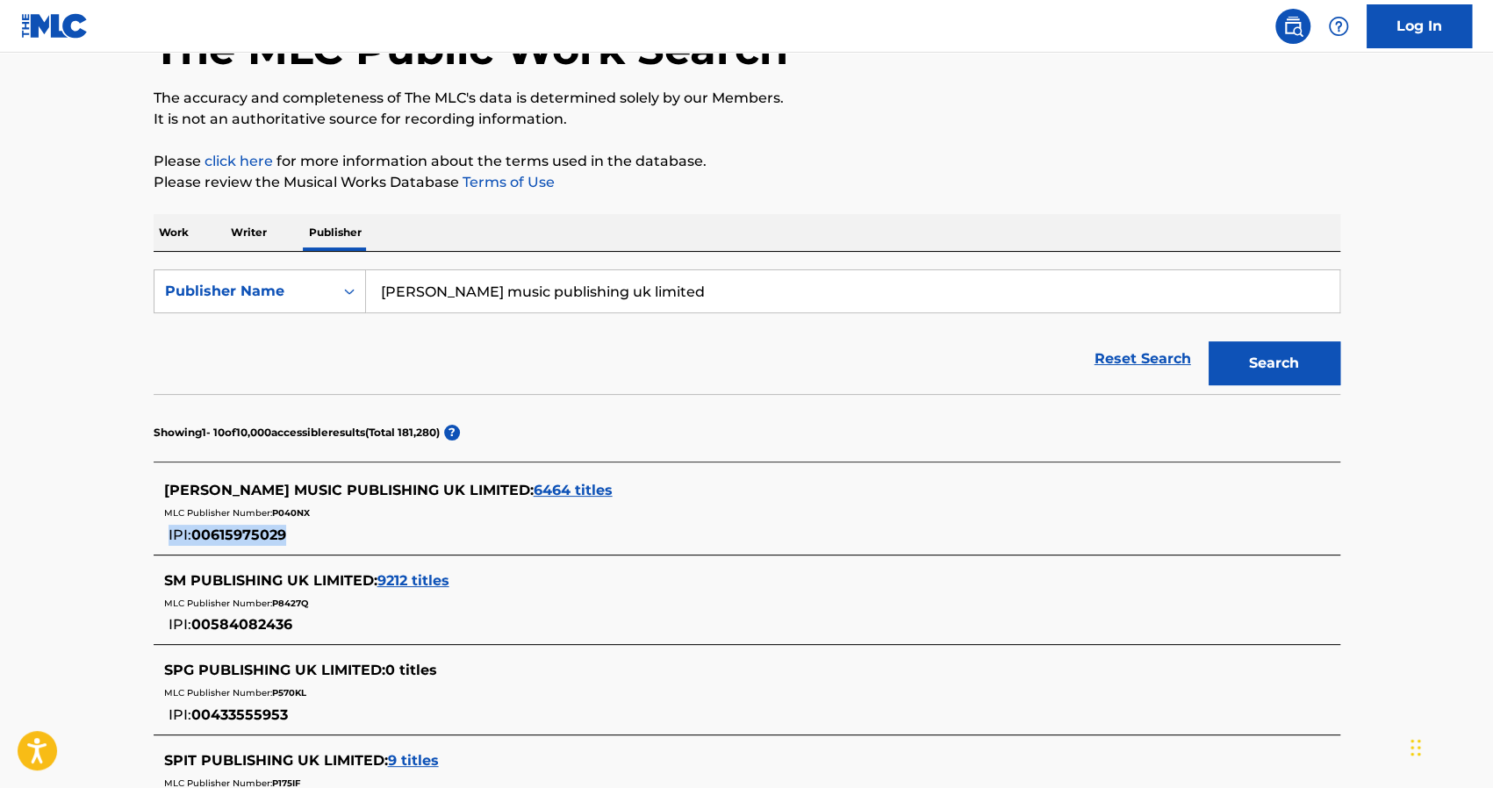
drag, startPoint x: 324, startPoint y: 536, endPoint x: 286, endPoint y: 545, distance: 38.7
click at [286, 545] on div "MELKONIAN MUSIC PUBLISHING UK LIMITED : 6464 titles MLC Publisher Number: P040N…" at bounding box center [747, 512] width 1186 height 83
copy div "IPI: 00615975029"
click at [253, 485] on span "MELKONIAN MUSIC PUBLISHING UK LIMITED :" at bounding box center [348, 490] width 369 height 17
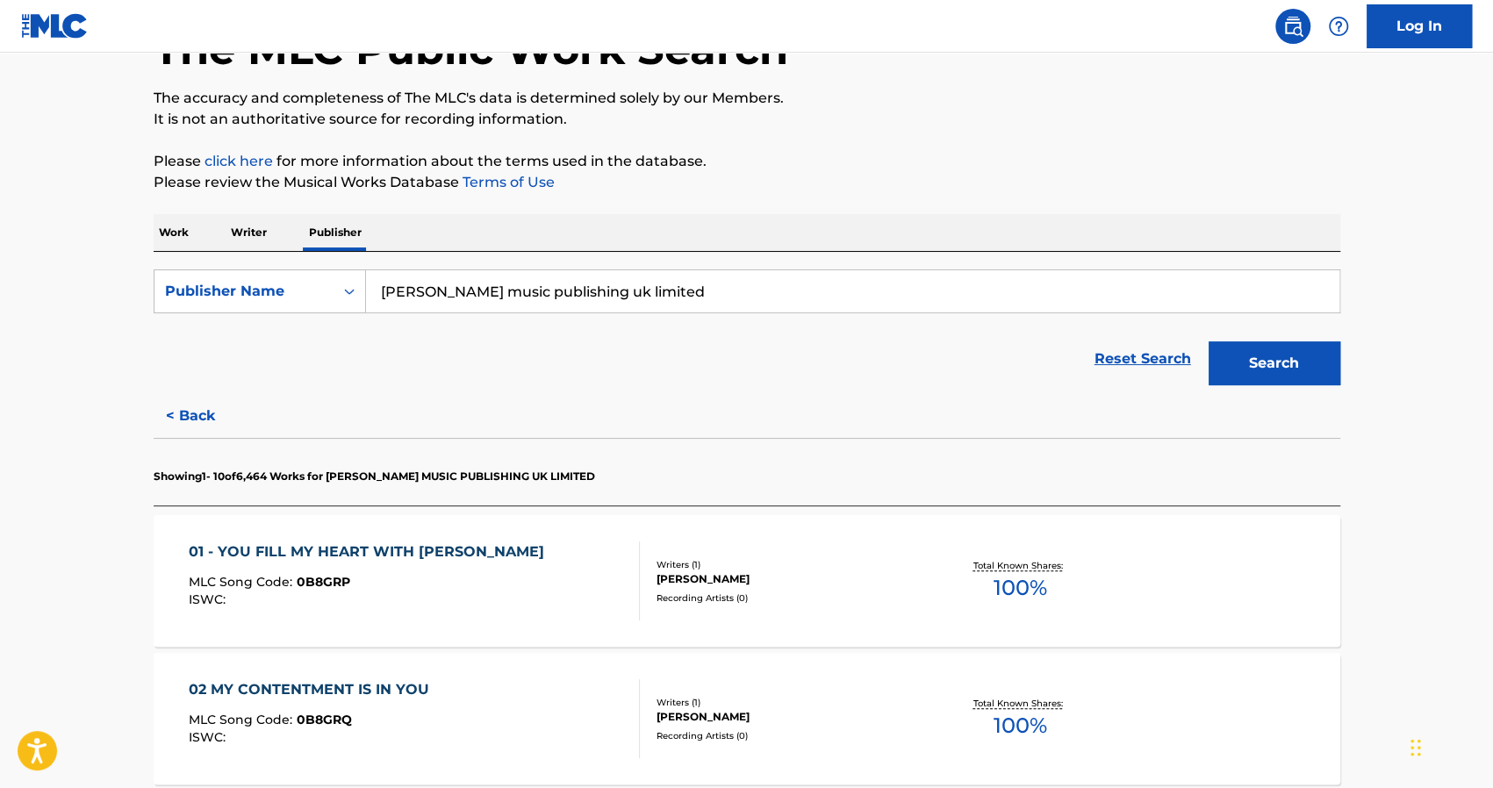
click at [385, 547] on div "01 - YOU FILL MY HEART WITH JOY" at bounding box center [371, 551] width 364 height 21
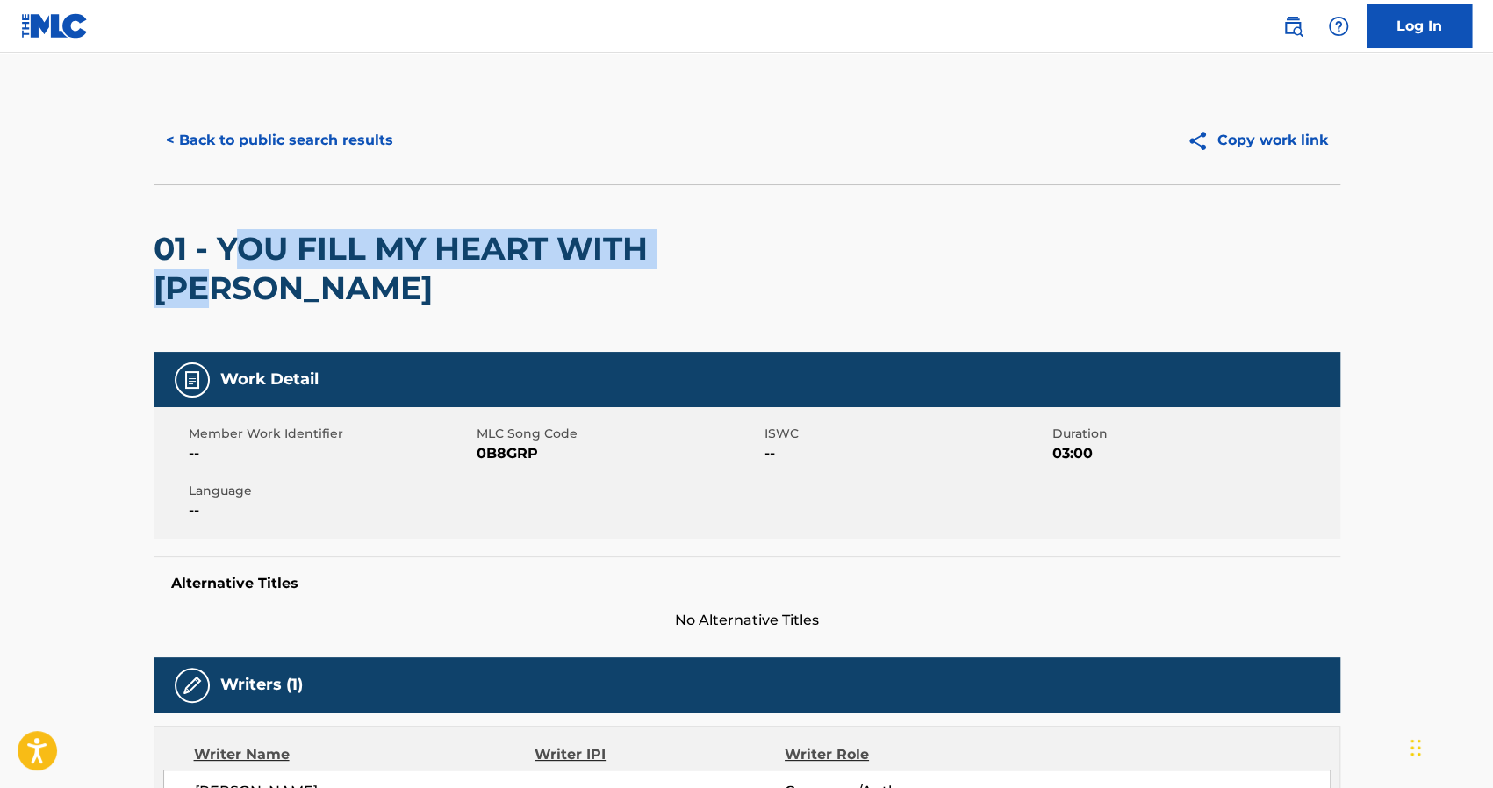
drag, startPoint x: 756, startPoint y: 258, endPoint x: 229, endPoint y: 228, distance: 527.4
click at [229, 228] on div "01 - YOU FILL MY HEART WITH JOY" at bounding box center [747, 268] width 1186 height 168
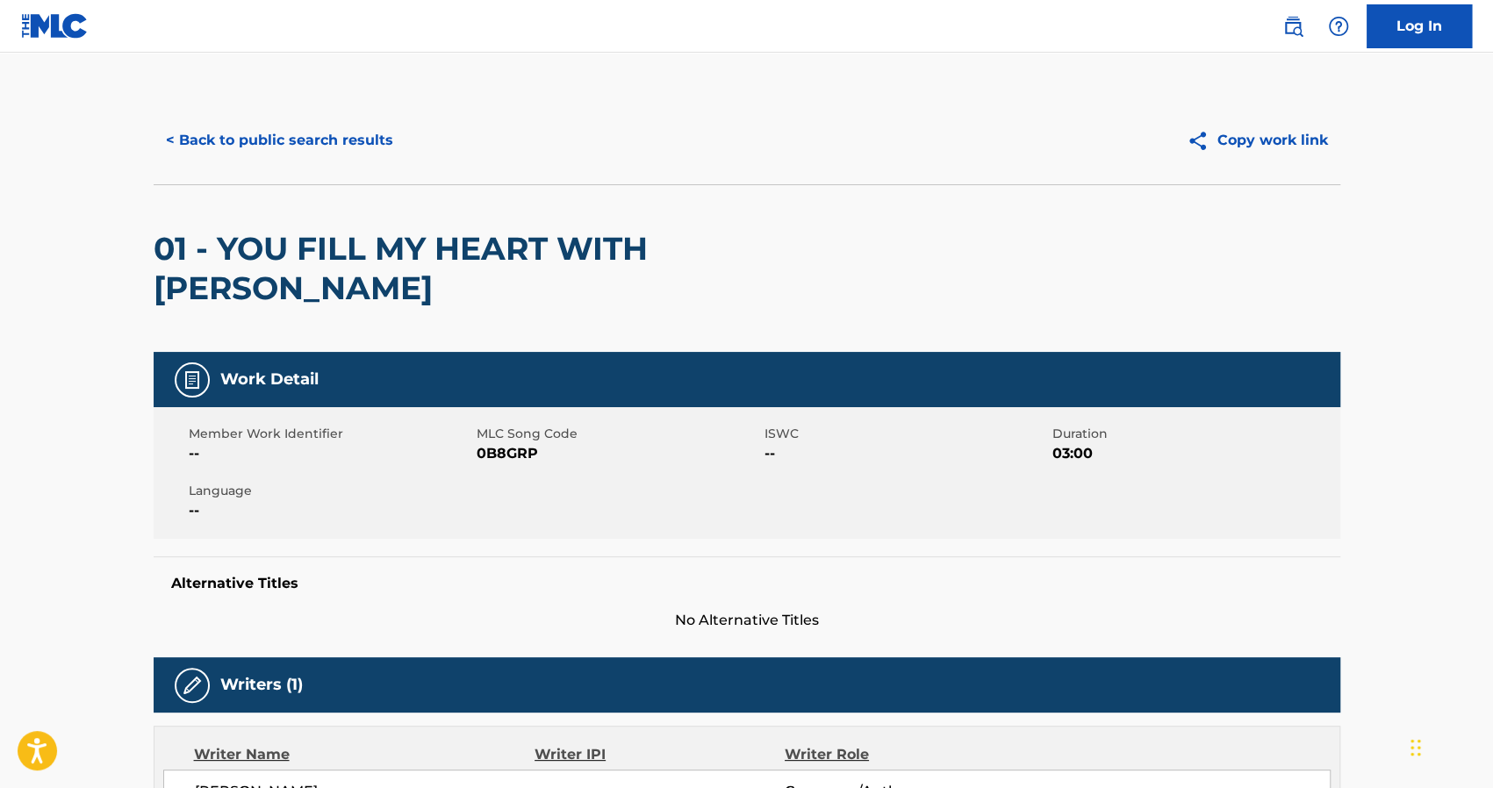
click at [226, 234] on h2 "01 - YOU FILL MY HEART WITH JOY" at bounding box center [510, 268] width 712 height 79
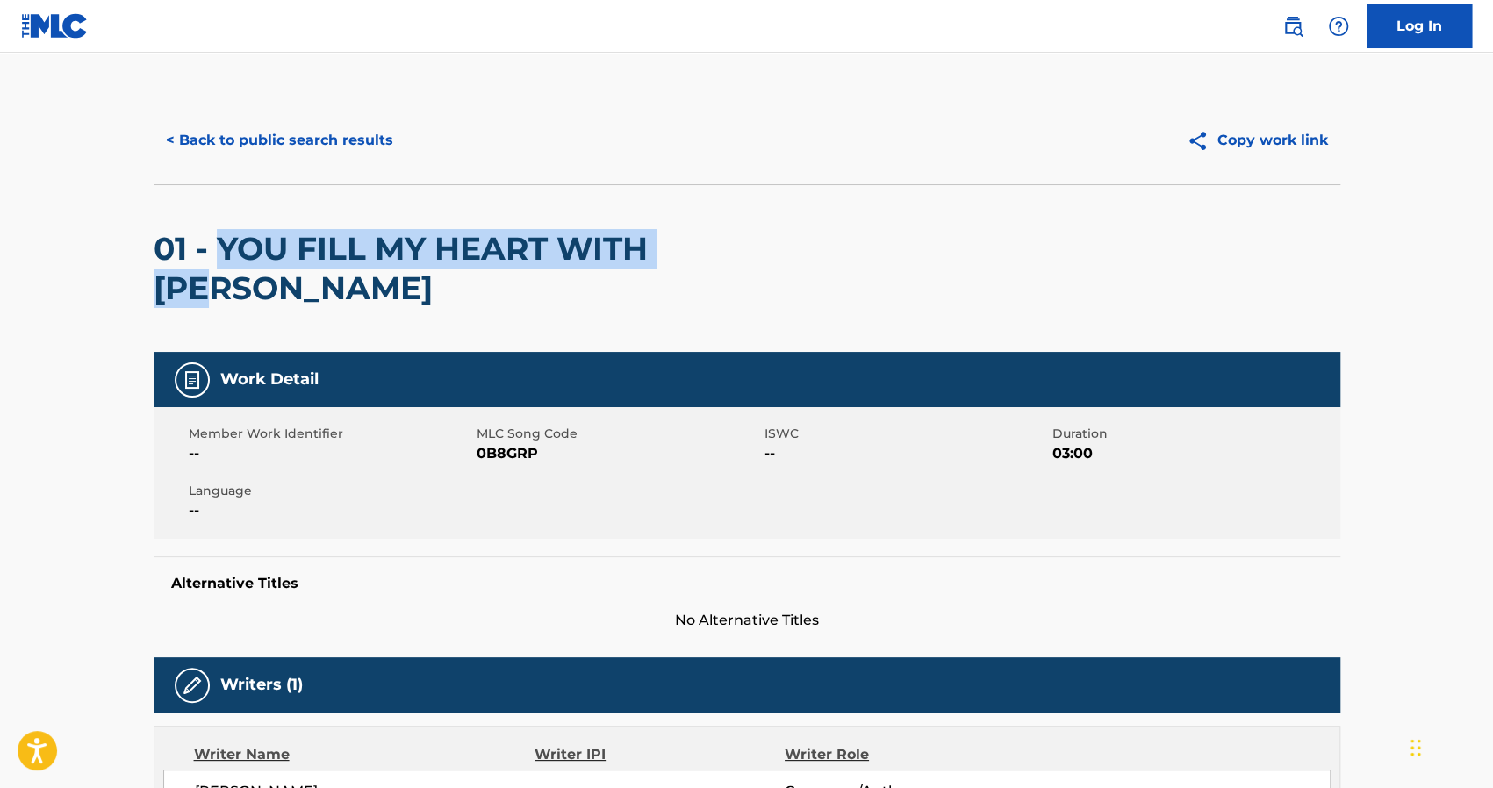
drag, startPoint x: 226, startPoint y: 236, endPoint x: 807, endPoint y: 254, distance: 581.2
click at [807, 254] on div "01 - YOU FILL MY HEART WITH JOY" at bounding box center [747, 268] width 1186 height 168
copy h2 "YOU FILL MY HEART WITH JOY"
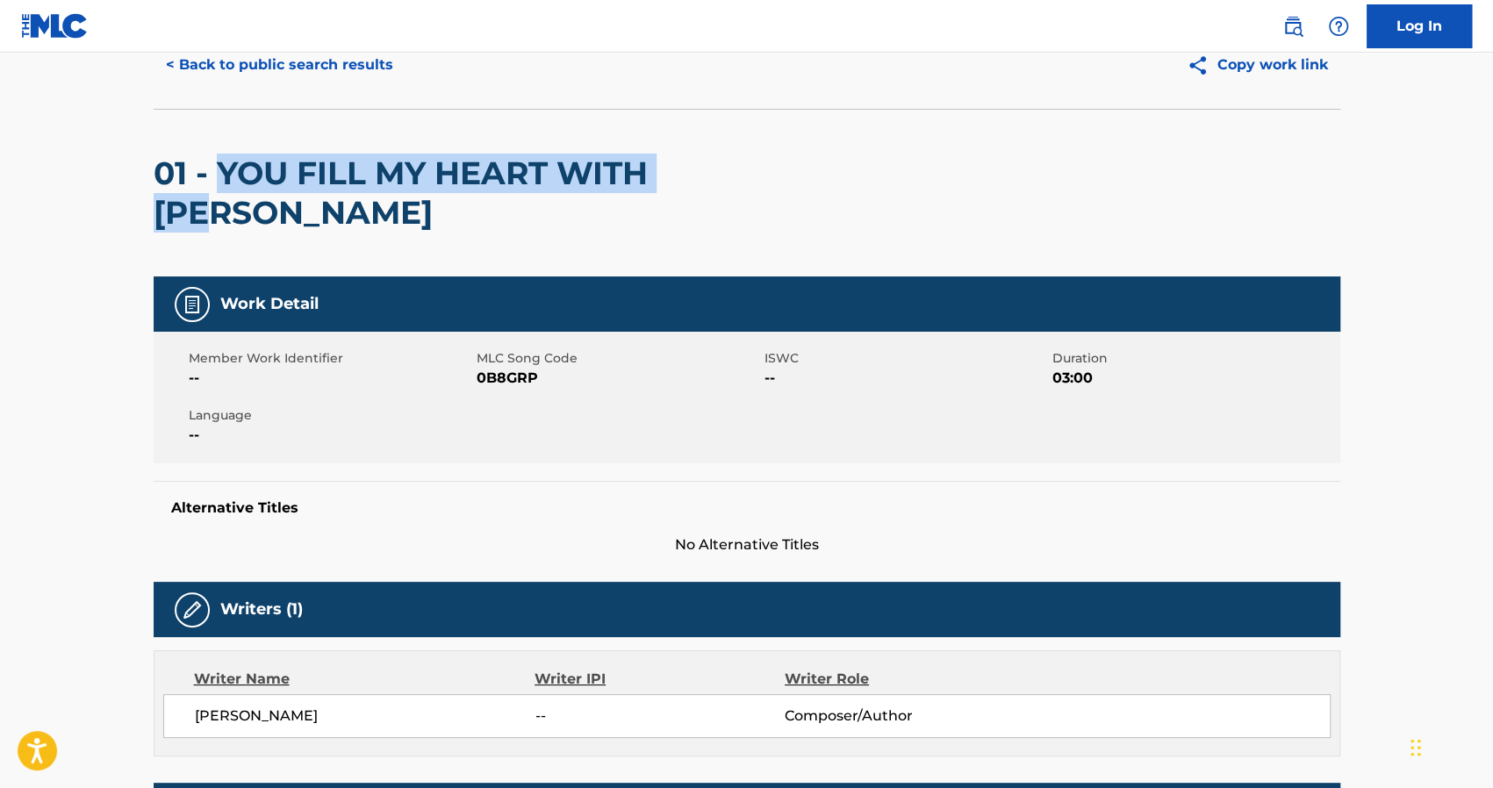
scroll to position [44, 0]
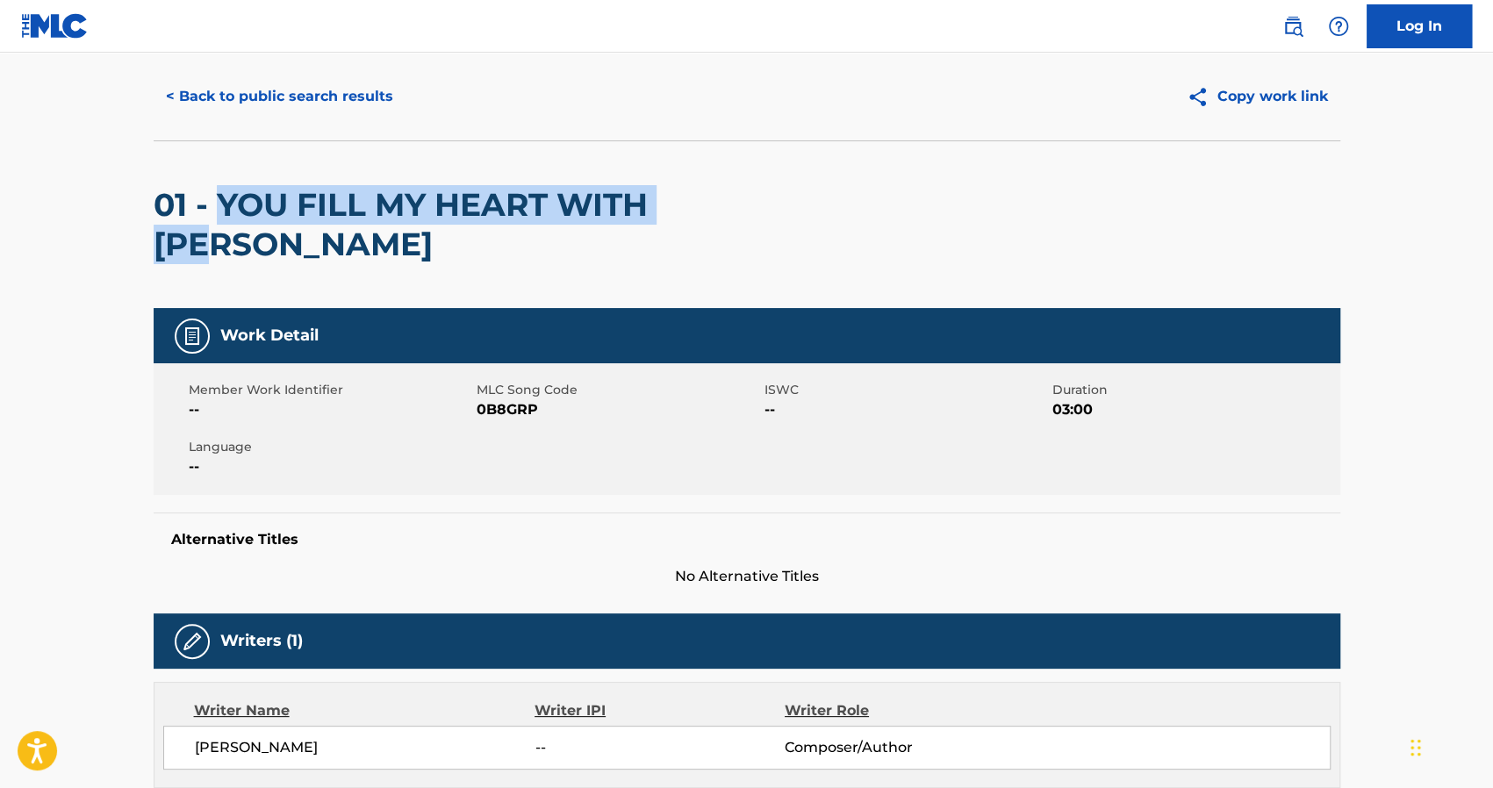
click at [205, 92] on button "< Back to public search results" at bounding box center [280, 97] width 252 height 44
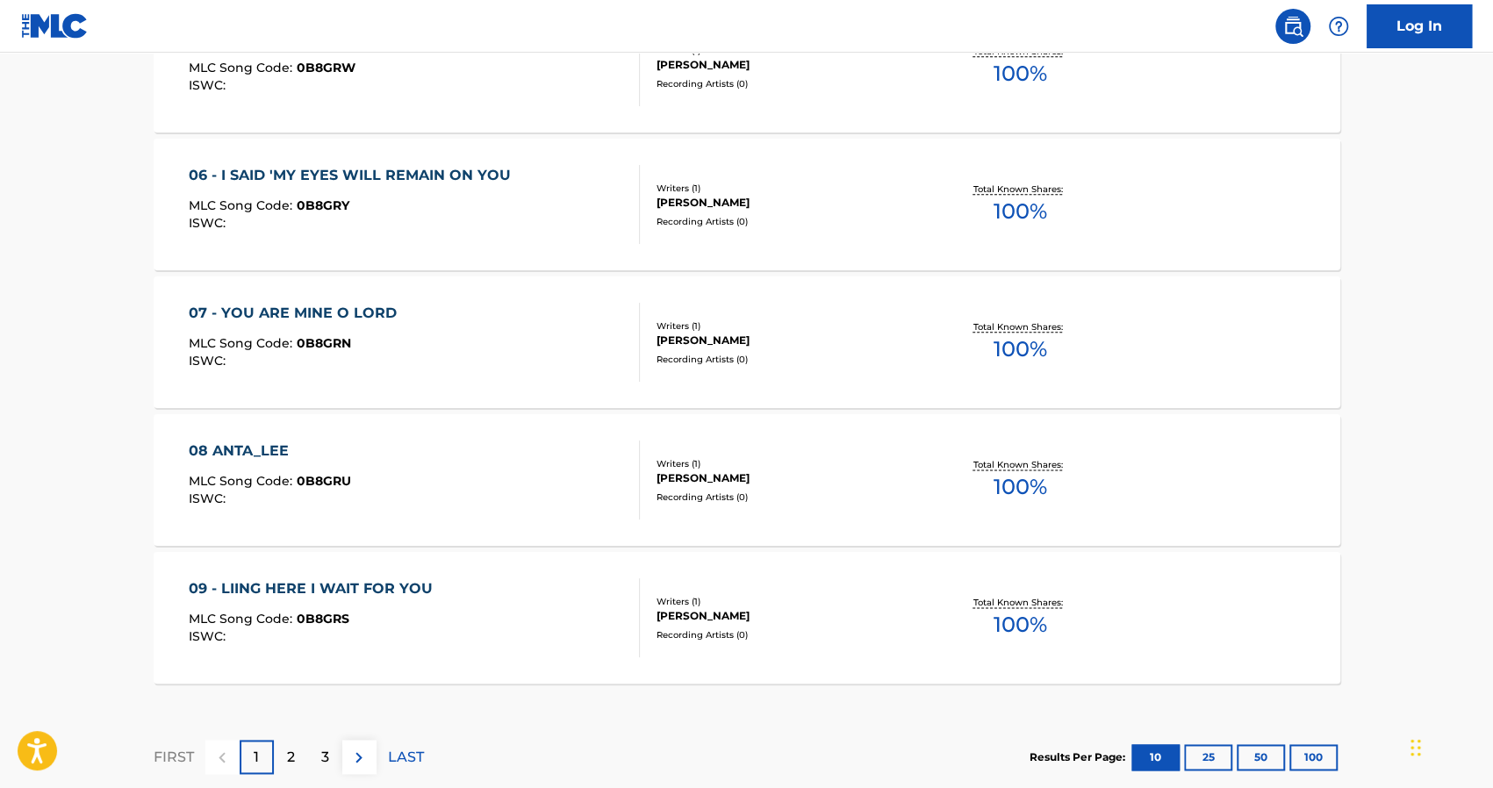
scroll to position [1430, 0]
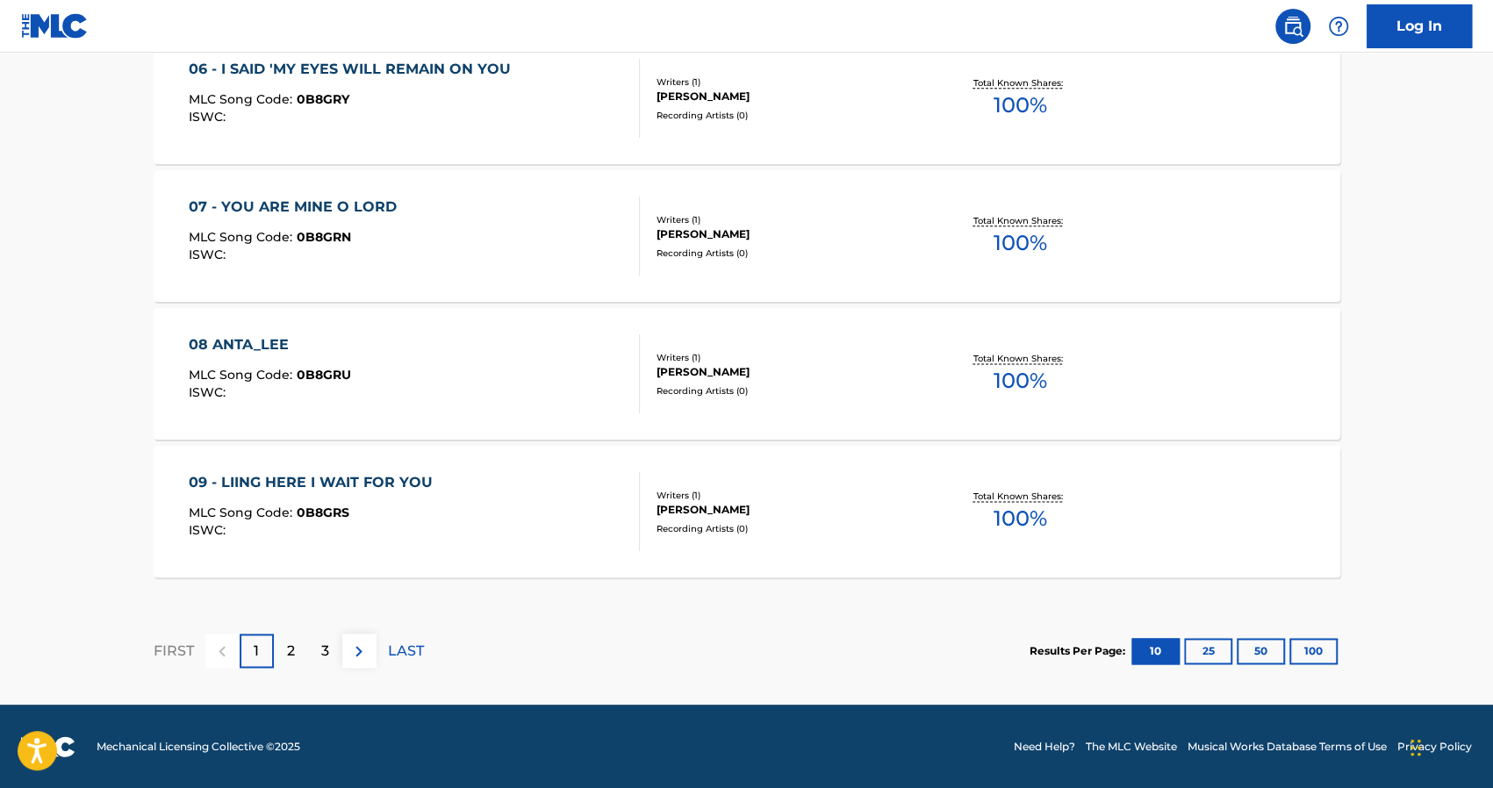
click at [293, 647] on p "2" at bounding box center [291, 651] width 8 height 21
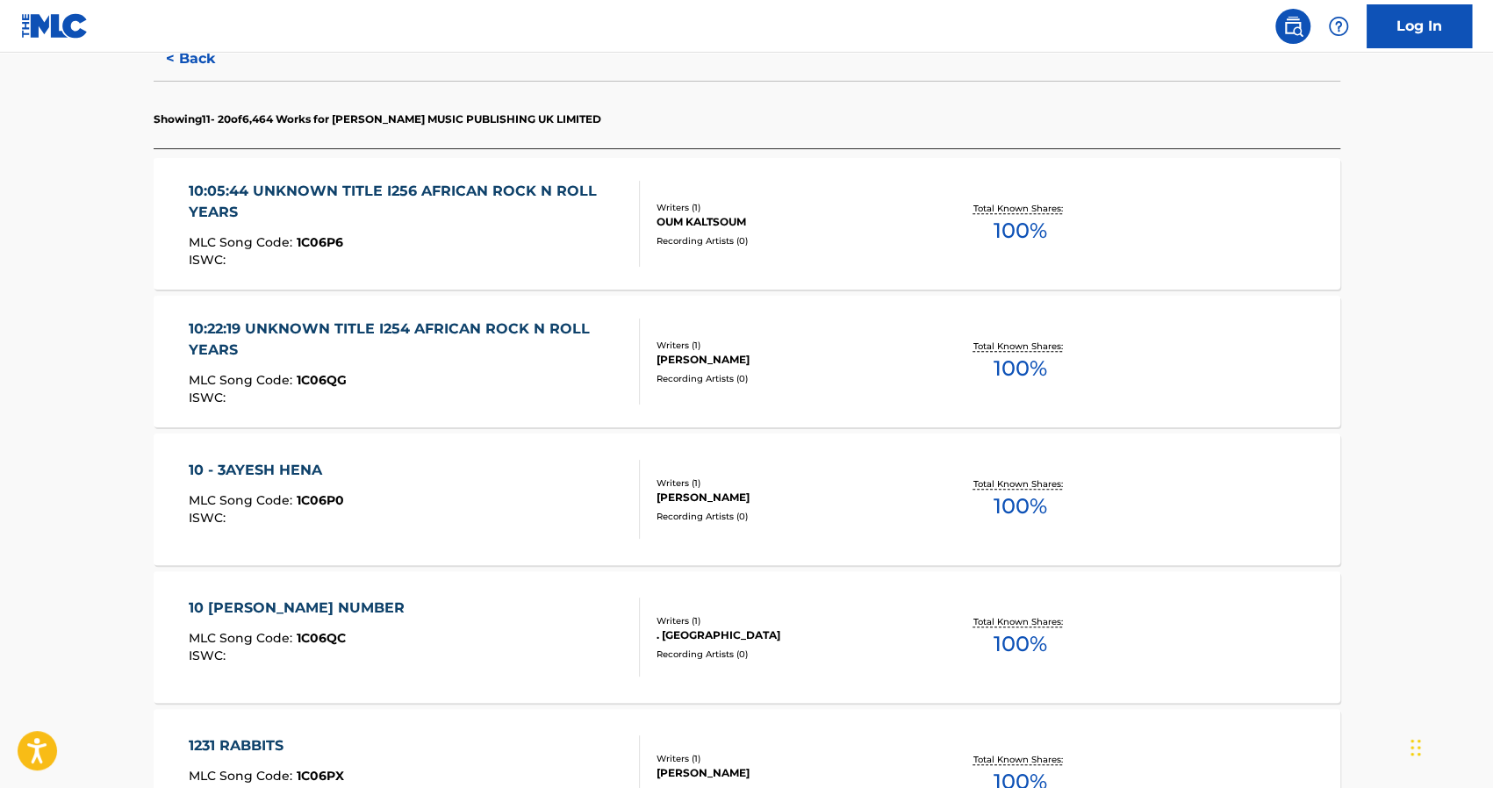
scroll to position [479, 0]
click at [484, 184] on div "10:05:44 UNKNOWN TITLE I256 AFRICAN ROCK N ROLL YEARS" at bounding box center [407, 201] width 436 height 42
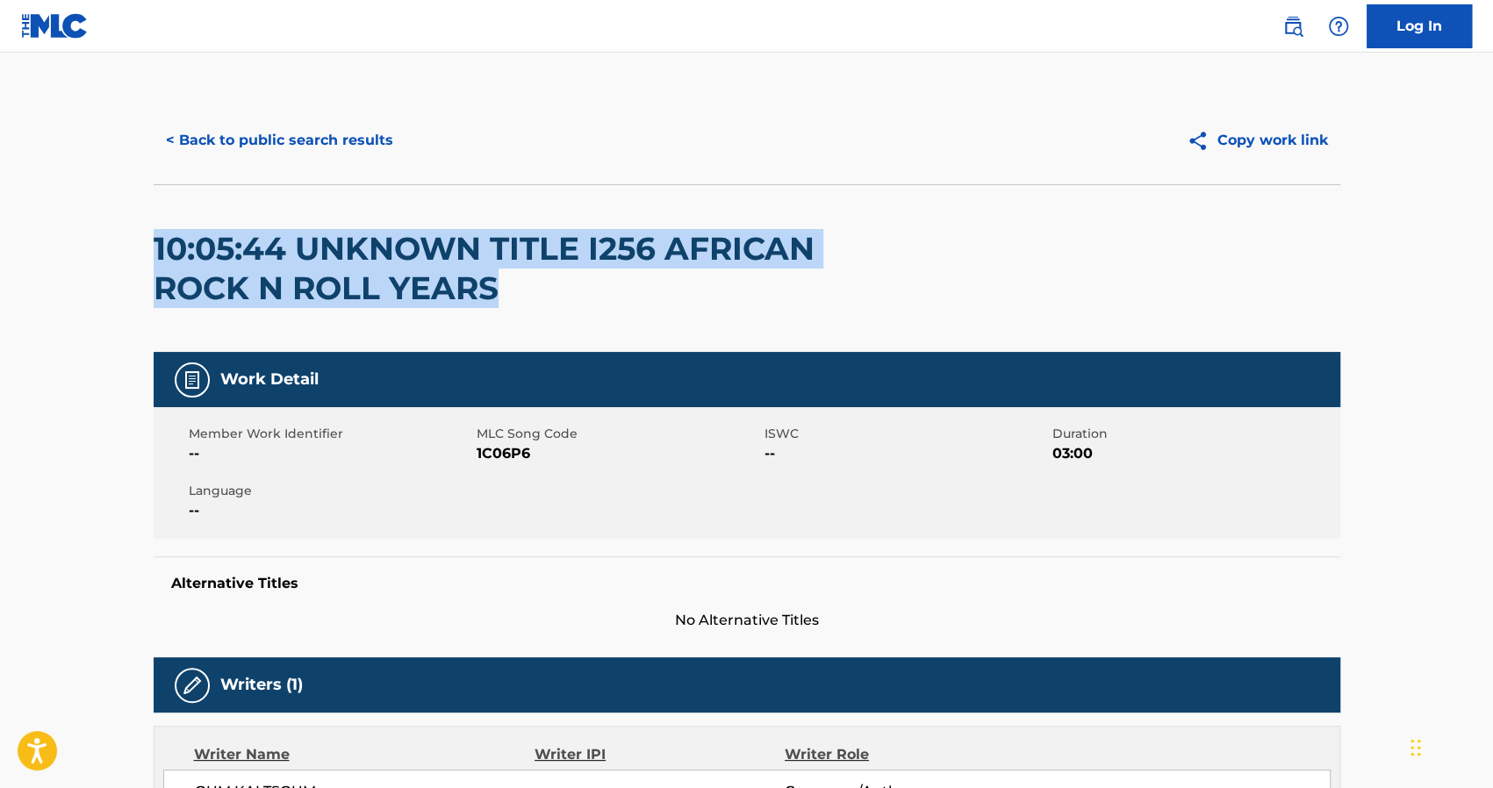
drag, startPoint x: 154, startPoint y: 245, endPoint x: 530, endPoint y: 305, distance: 381.3
click at [530, 305] on h2 "10:05:44 UNKNOWN TITLE I256 AFRICAN ROCK N ROLL YEARS" at bounding box center [510, 268] width 712 height 79
copy h2 "10:05:44 UNKNOWN TITLE I256 AFRICAN ROCK N ROLL YEARS"
click at [208, 122] on button "< Back to public search results" at bounding box center [280, 140] width 252 height 44
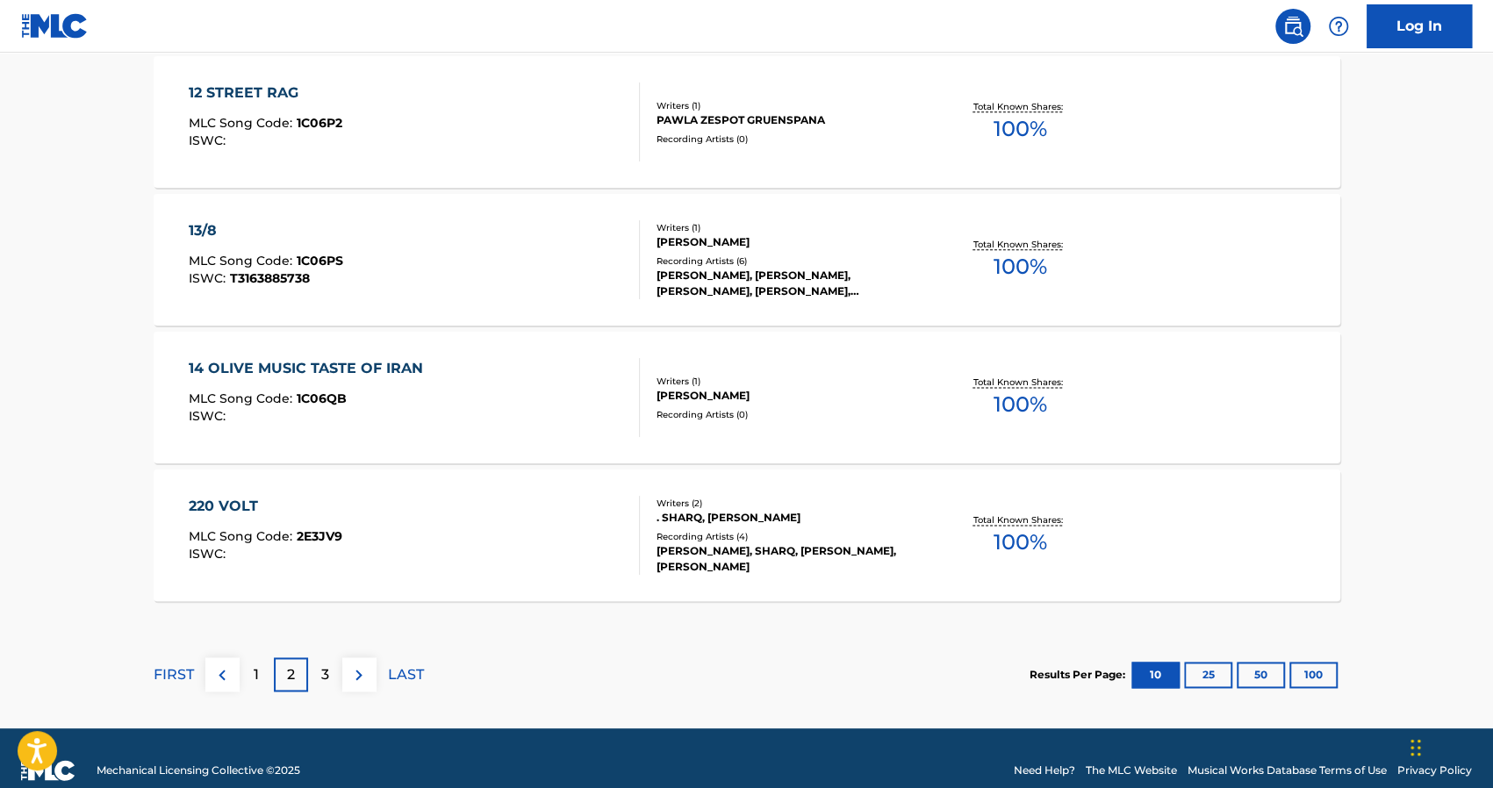
scroll to position [1430, 0]
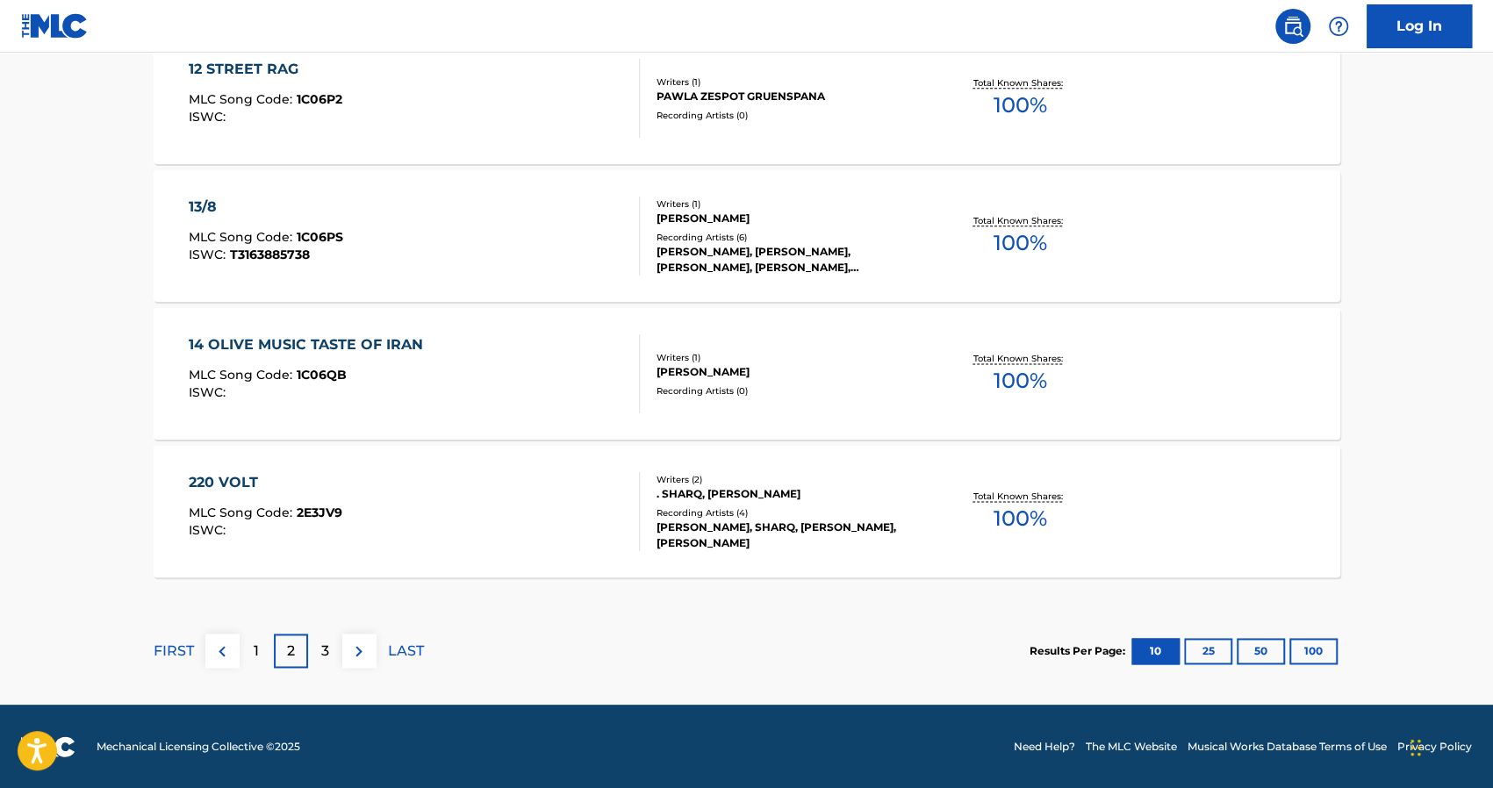
click at [308, 654] on div "3" at bounding box center [325, 651] width 34 height 34
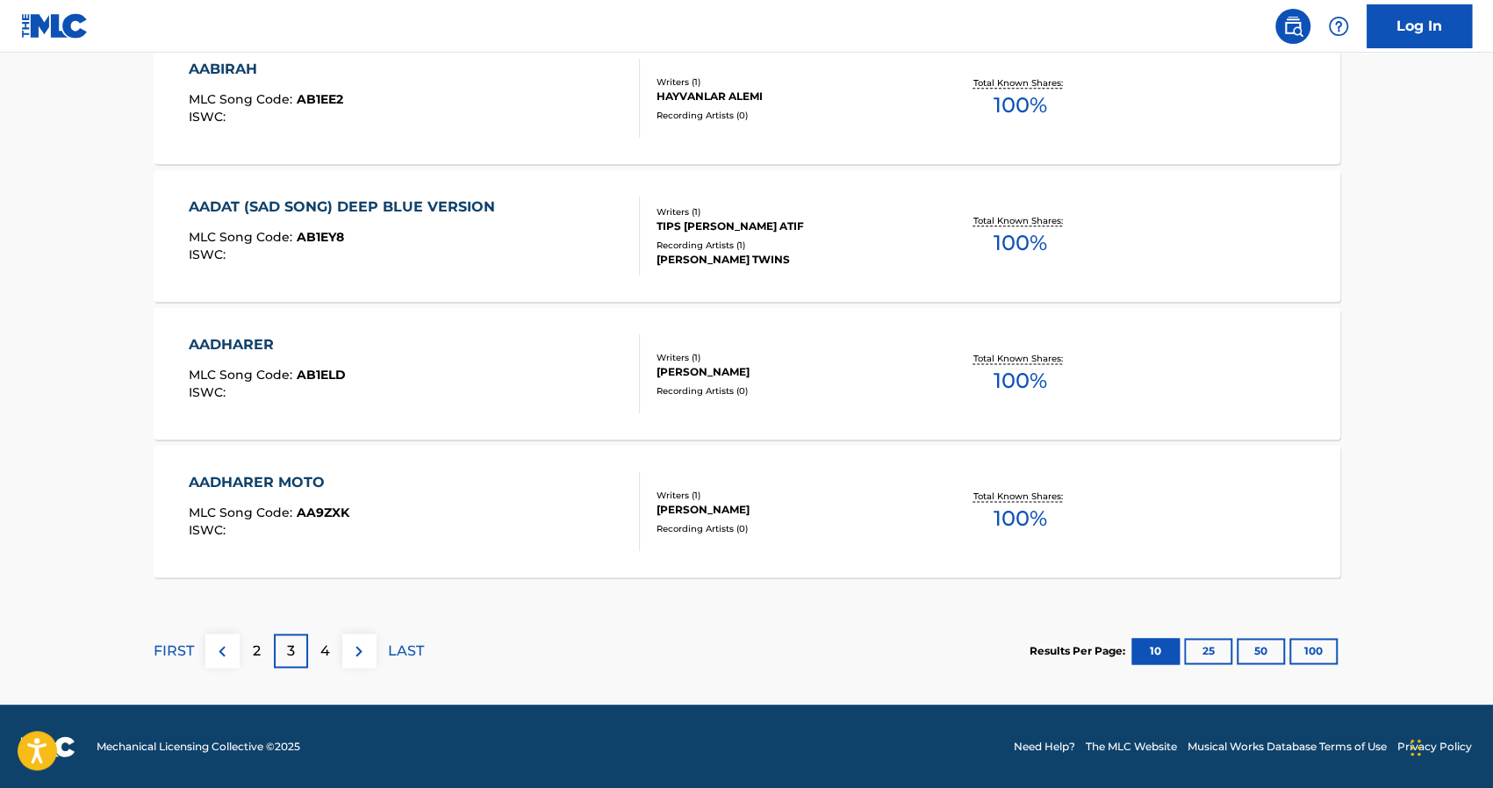
click at [332, 661] on div "4" at bounding box center [325, 651] width 34 height 34
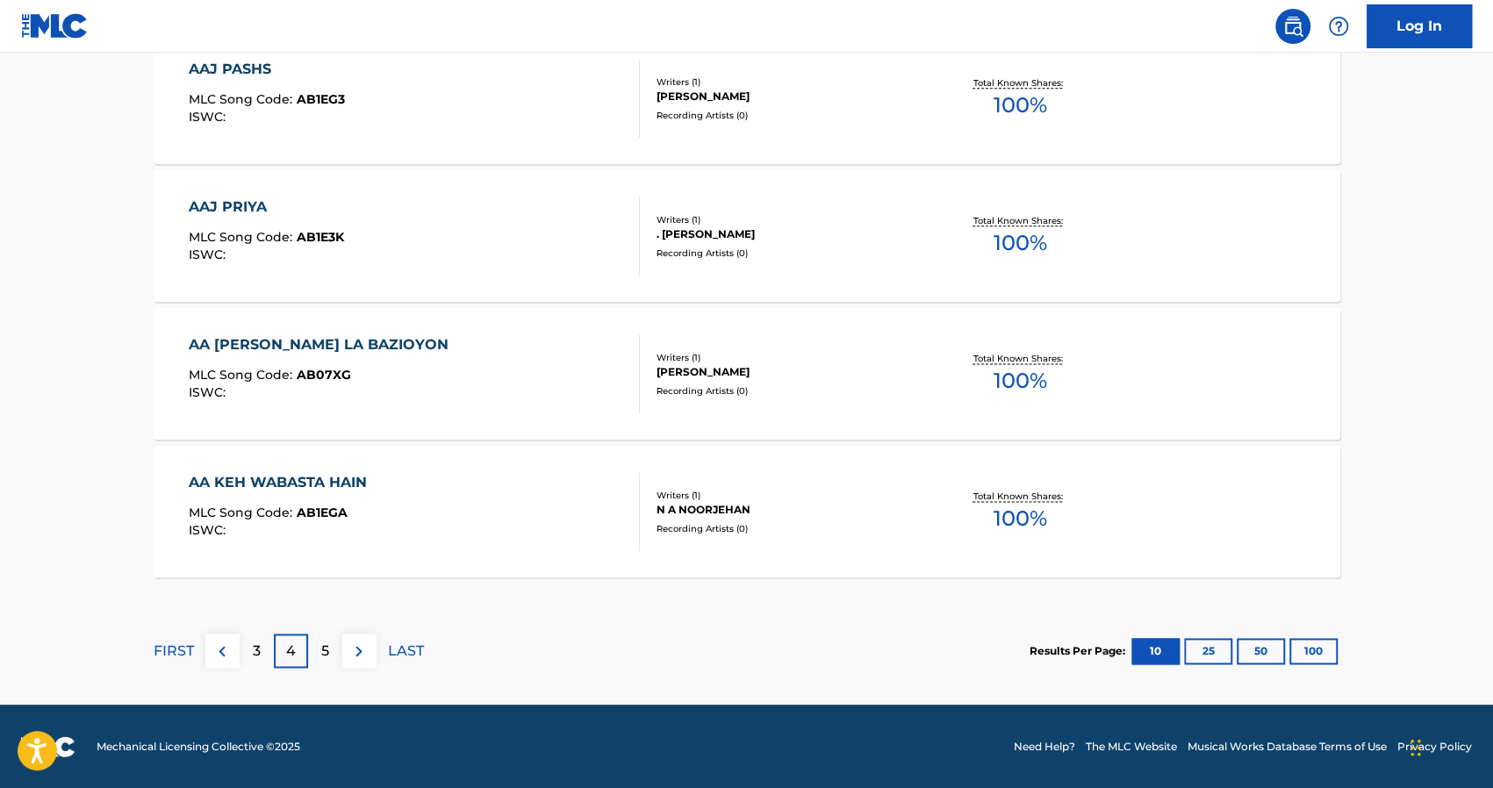
click at [324, 659] on p "5" at bounding box center [325, 651] width 8 height 21
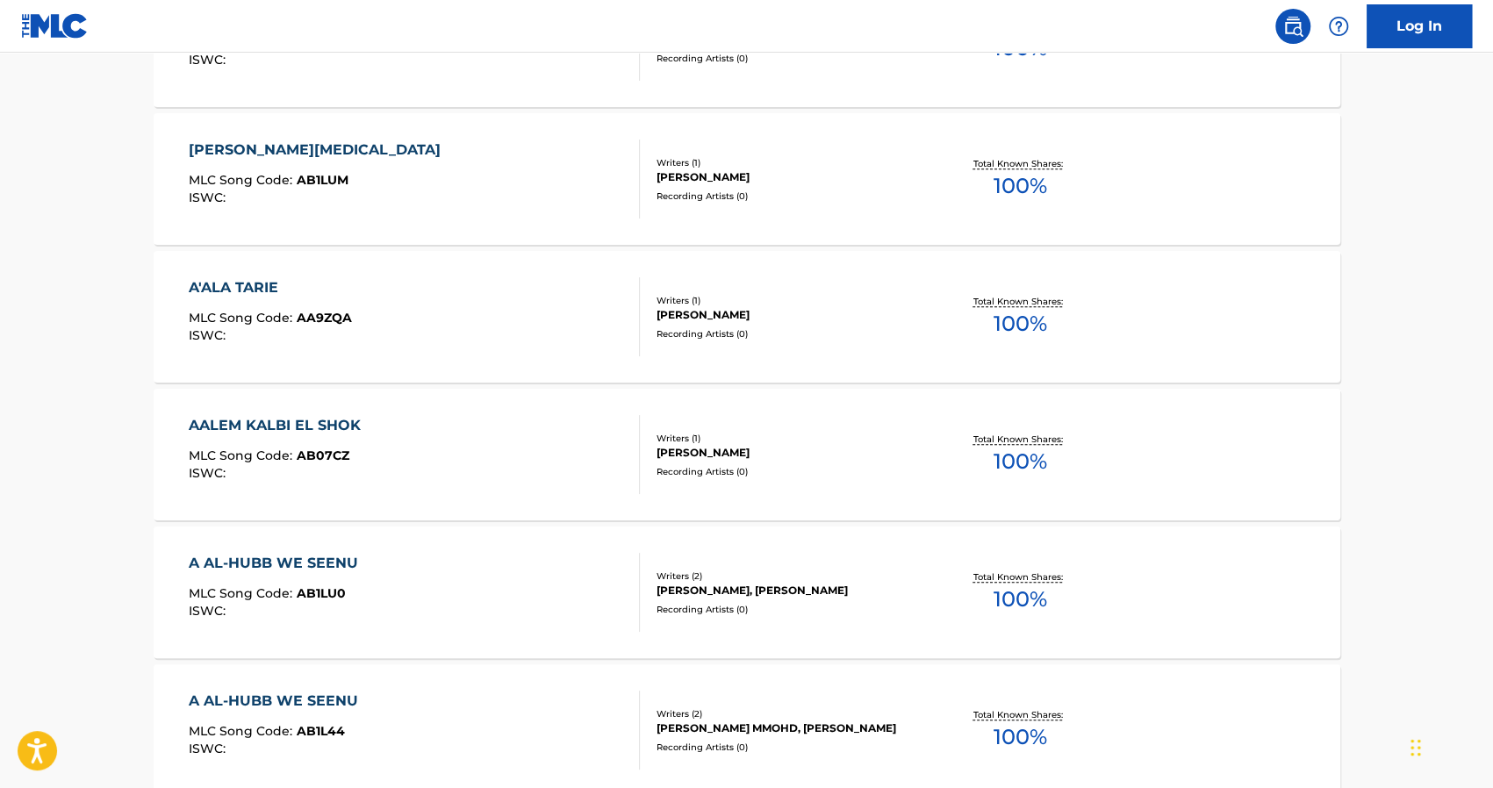
scroll to position [799, 0]
click at [330, 422] on div "AALEM KALBI EL SHOK" at bounding box center [279, 425] width 181 height 21
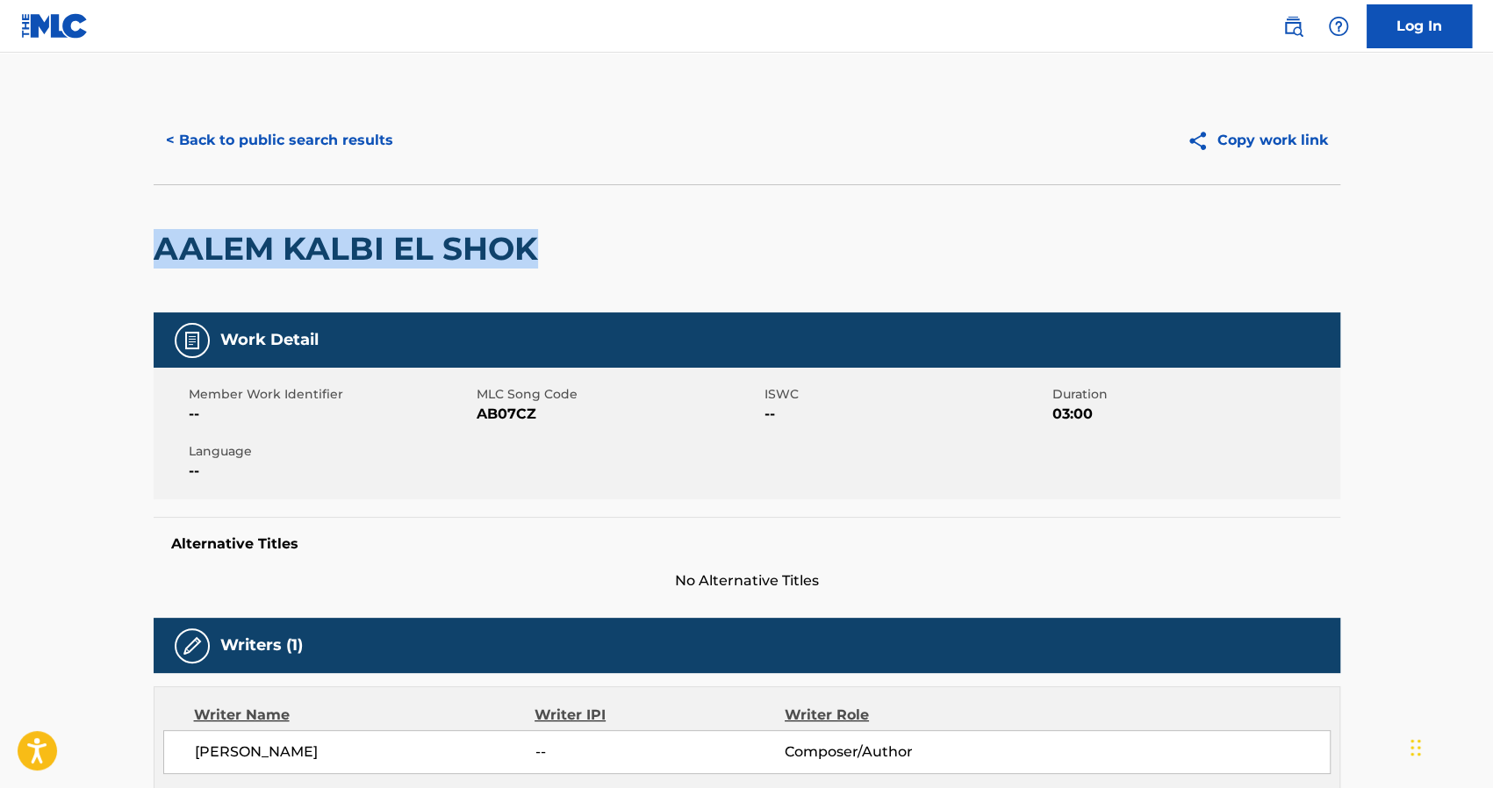
drag, startPoint x: 644, startPoint y: 252, endPoint x: 133, endPoint y: 231, distance: 511.2
click at [133, 231] on div "< Back to public search results Copy work link AALEM KALBI EL SHOK Work Detail …" at bounding box center [747, 686] width 1229 height 1178
copy h2 "AALEM KALBI EL SHOK"
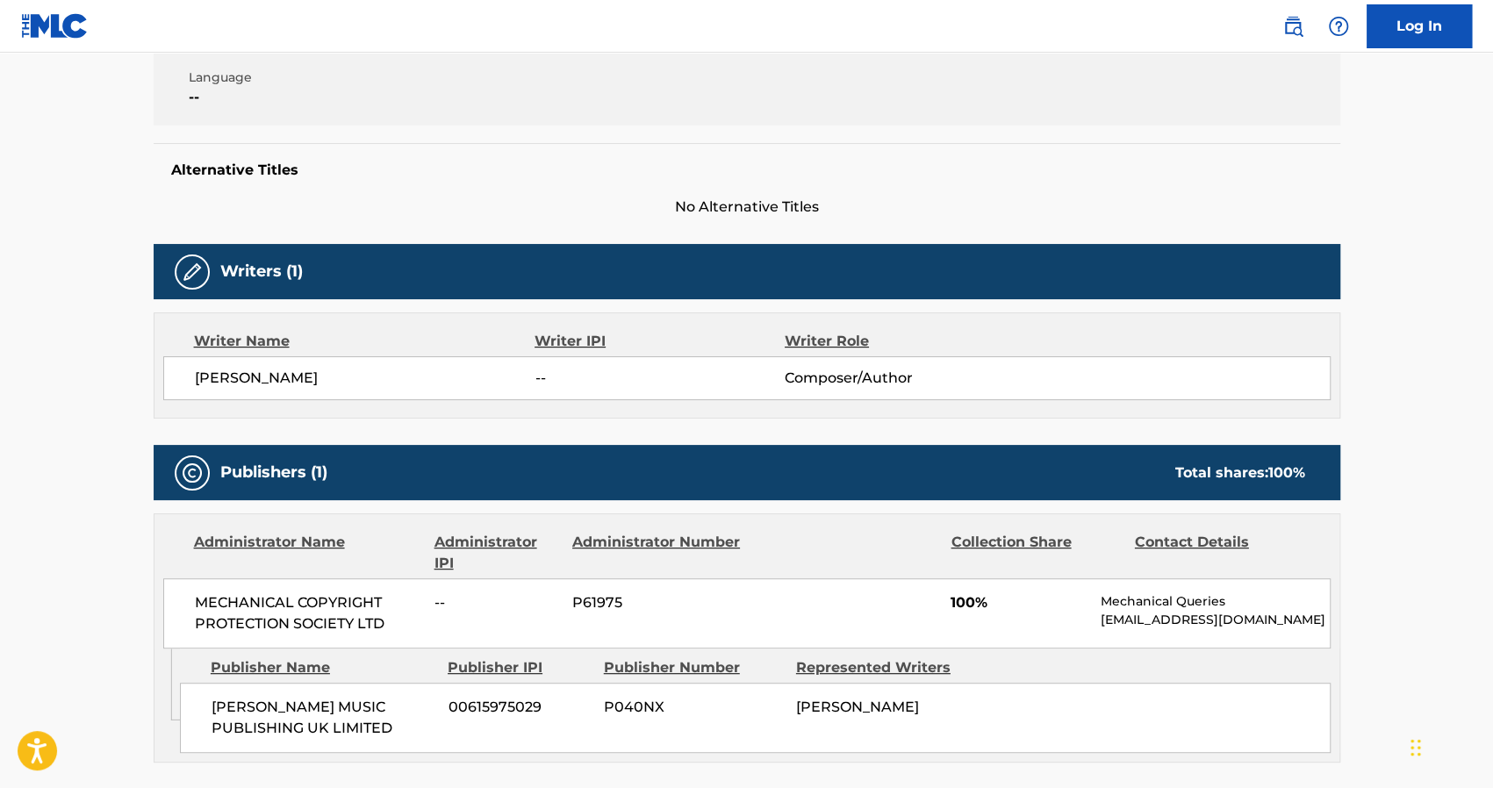
scroll to position [607, 0]
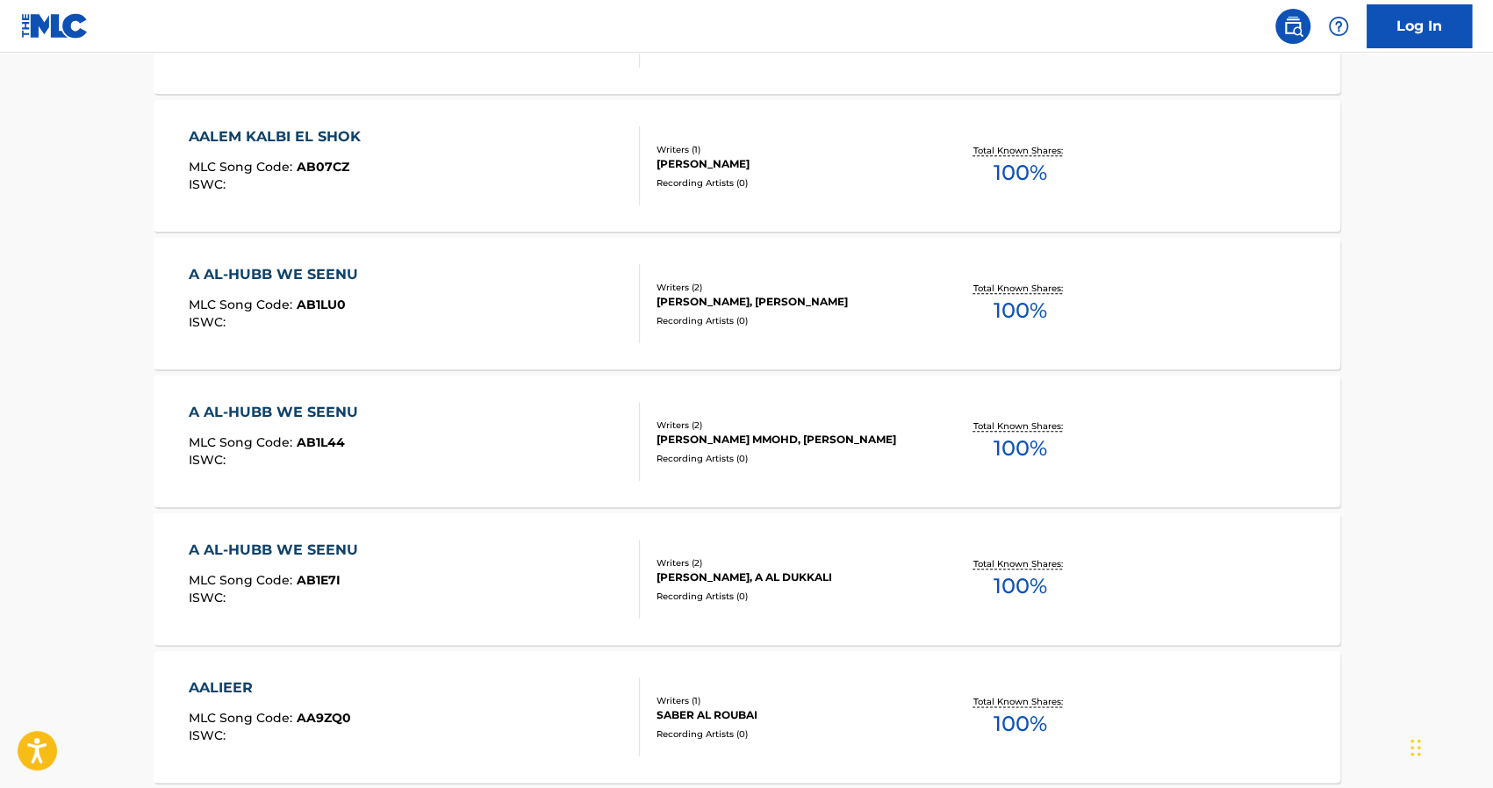
scroll to position [1430, 0]
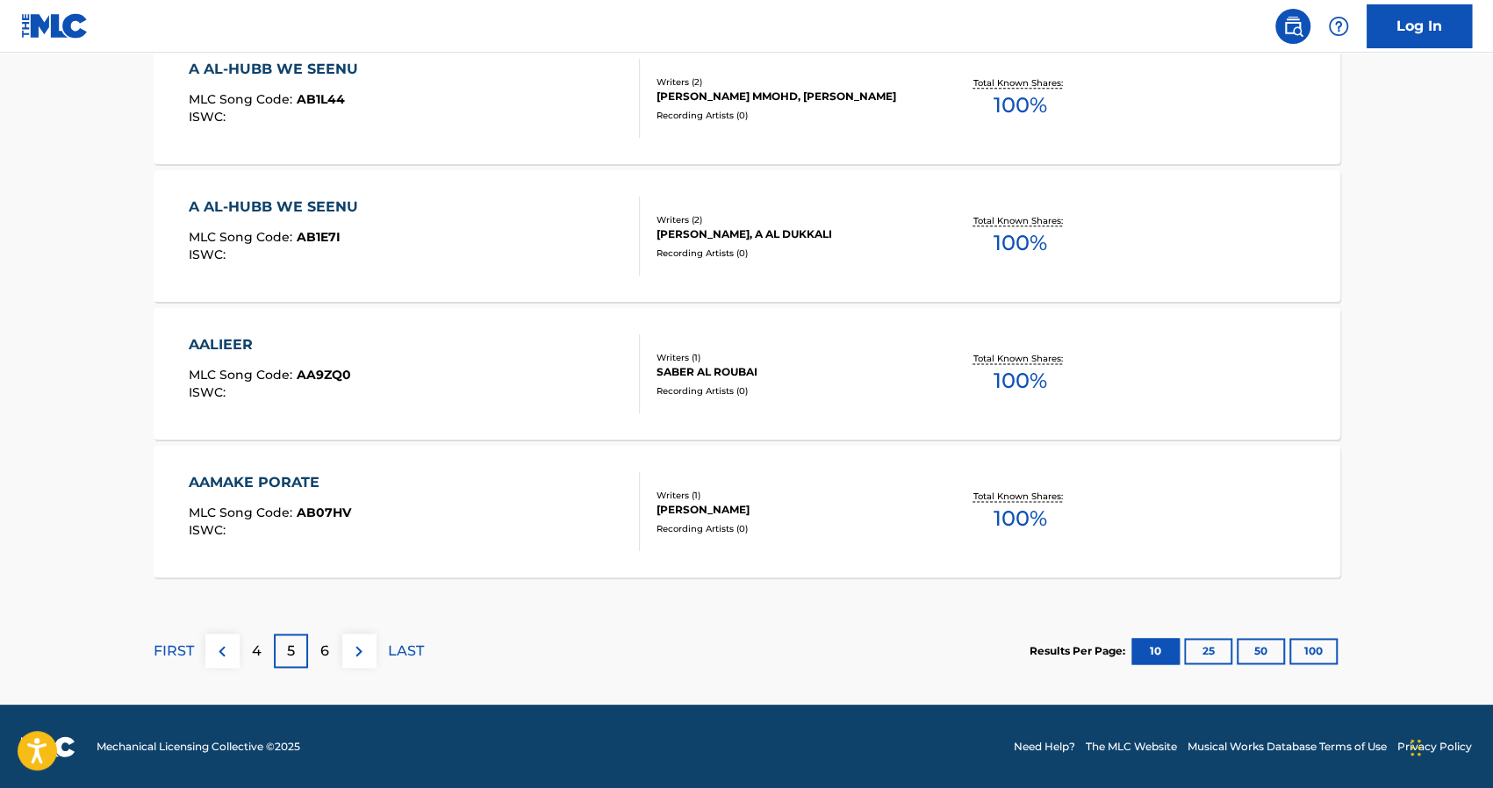
click at [328, 647] on p "6" at bounding box center [324, 651] width 9 height 21
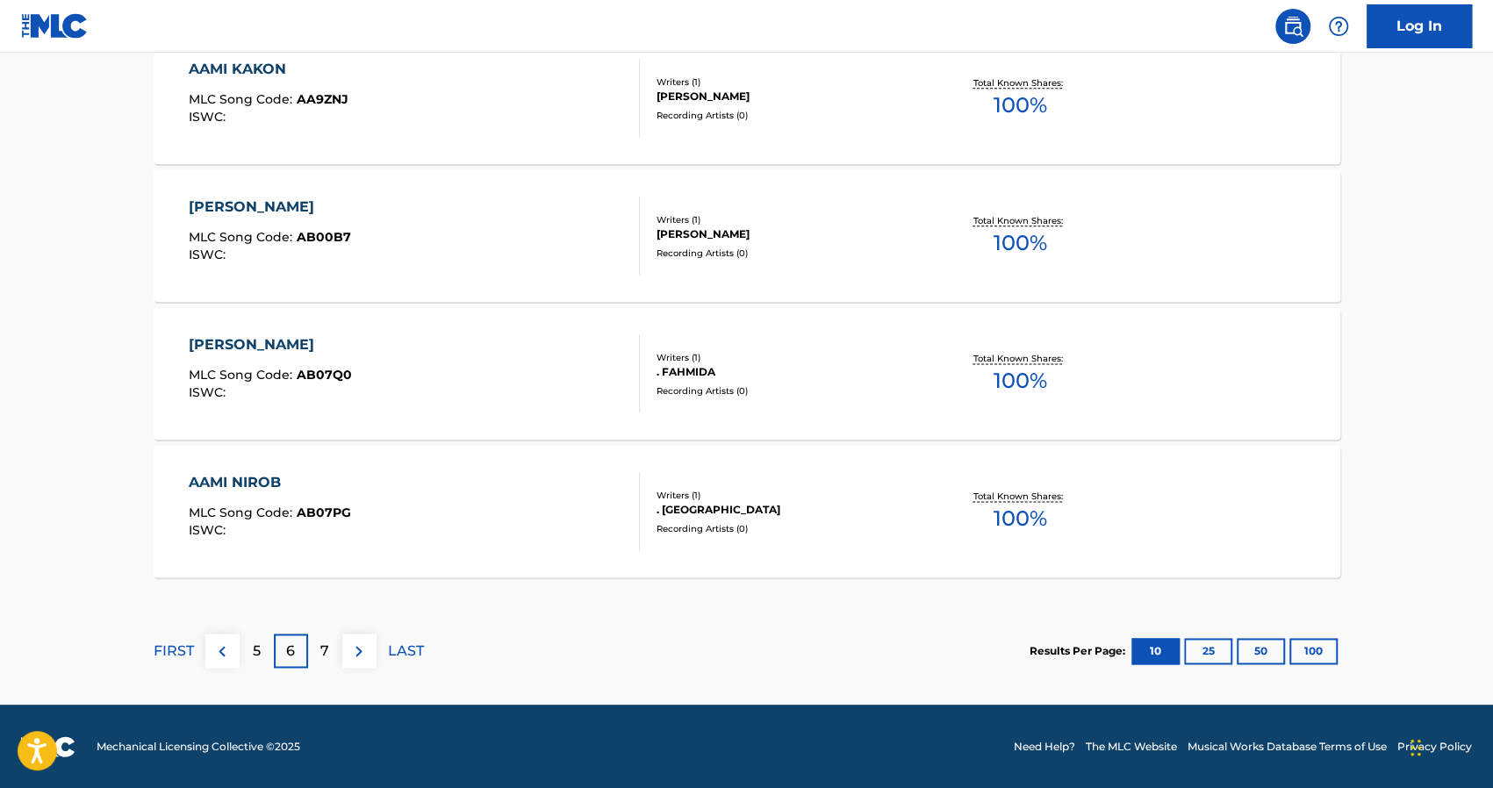
click at [318, 643] on div "7" at bounding box center [325, 651] width 34 height 34
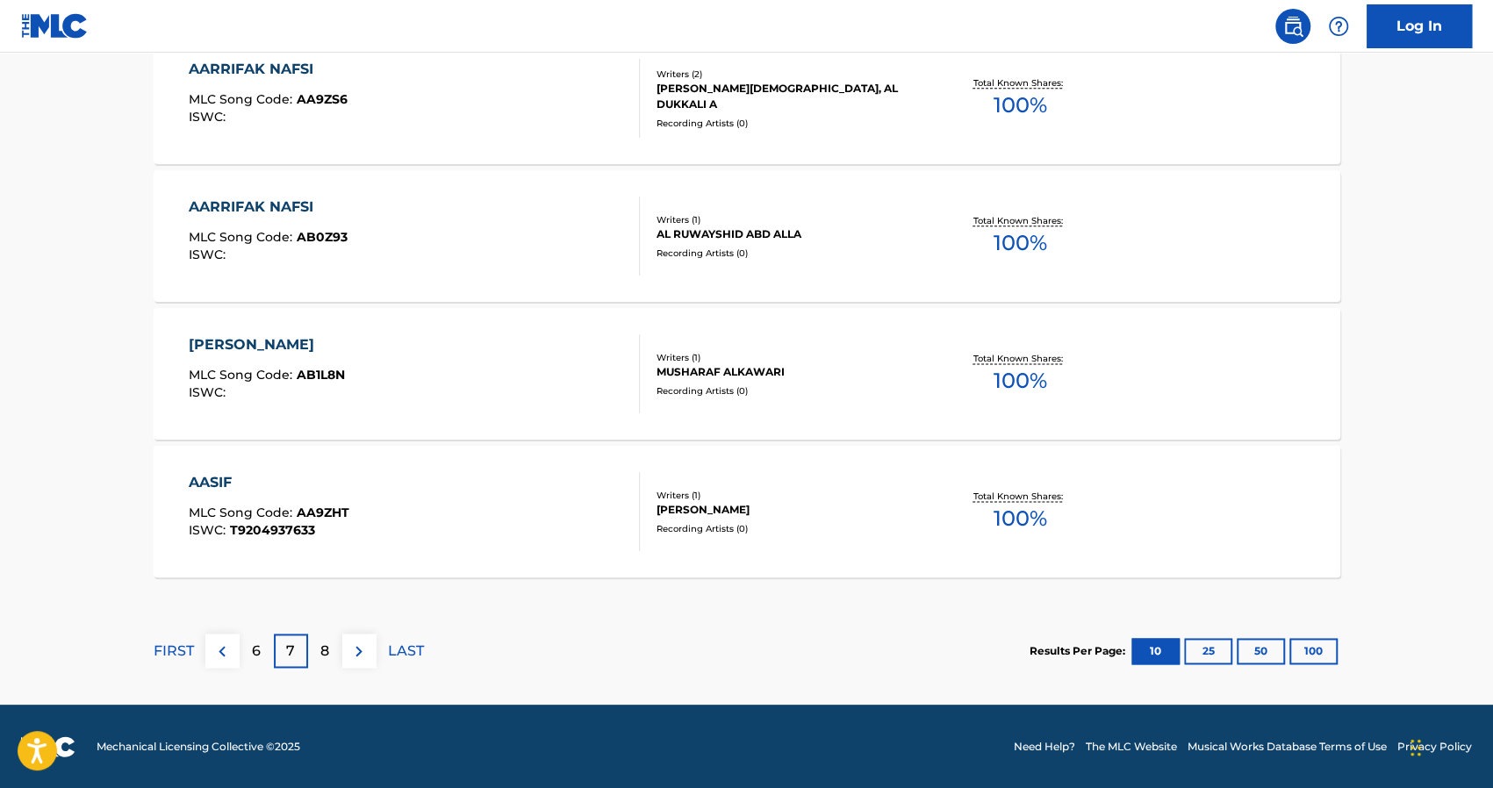
click at [209, 481] on div "AASIF" at bounding box center [269, 482] width 161 height 21
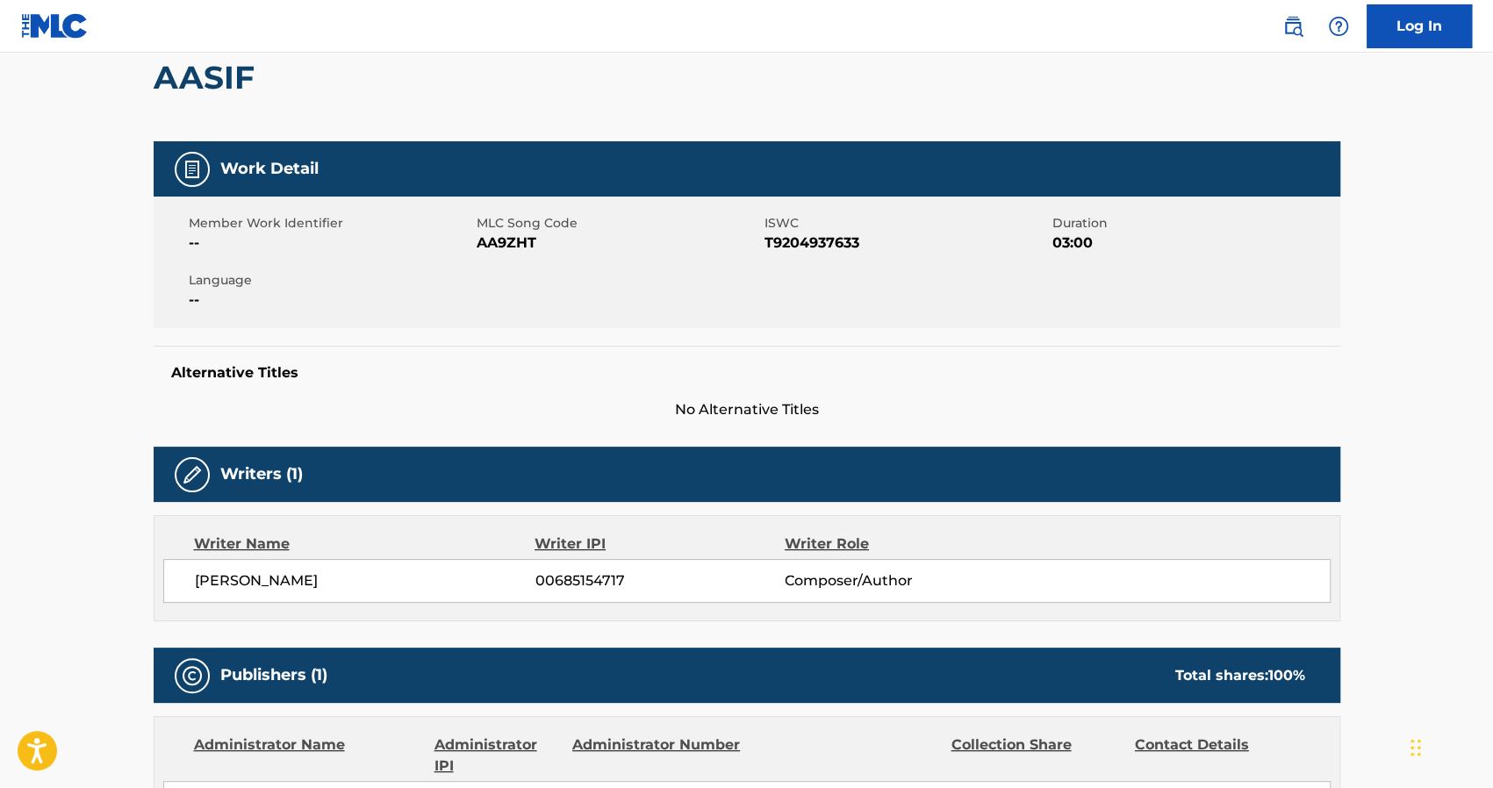
scroll to position [172, 0]
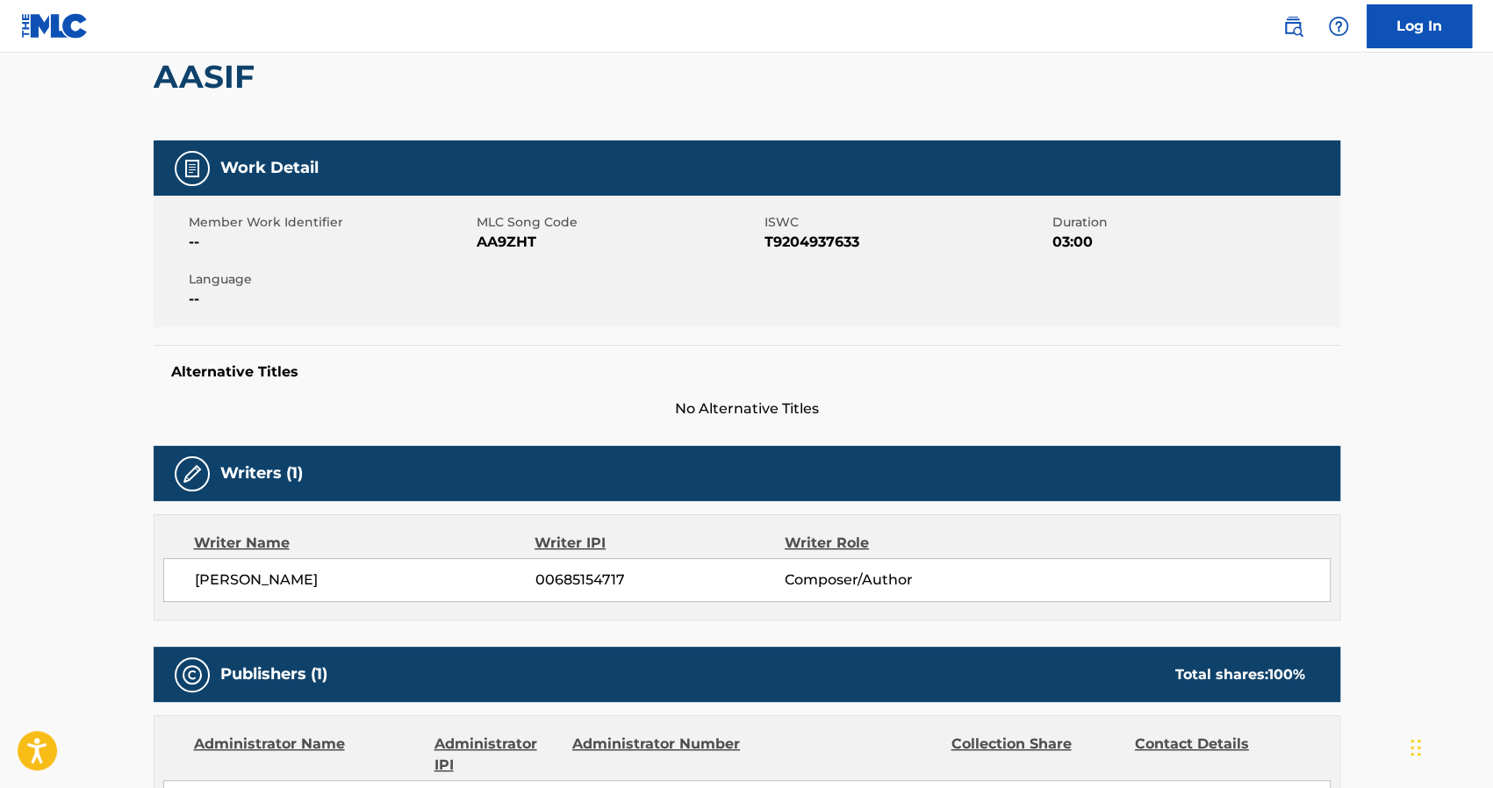
click at [585, 575] on span "00685154717" at bounding box center [658, 580] width 249 height 21
copy span "00685154717"
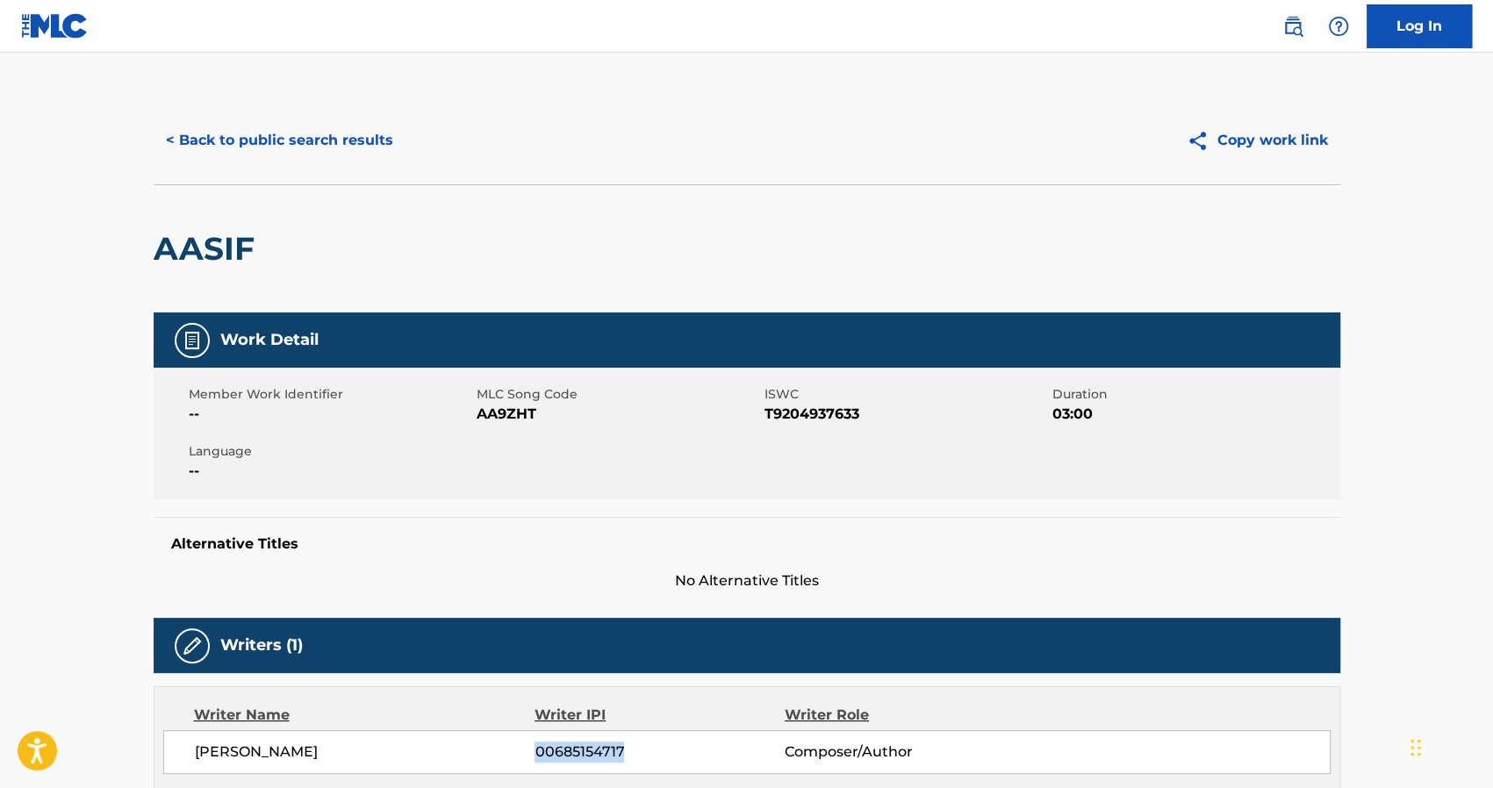
click at [197, 143] on button "< Back to public search results" at bounding box center [280, 140] width 252 height 44
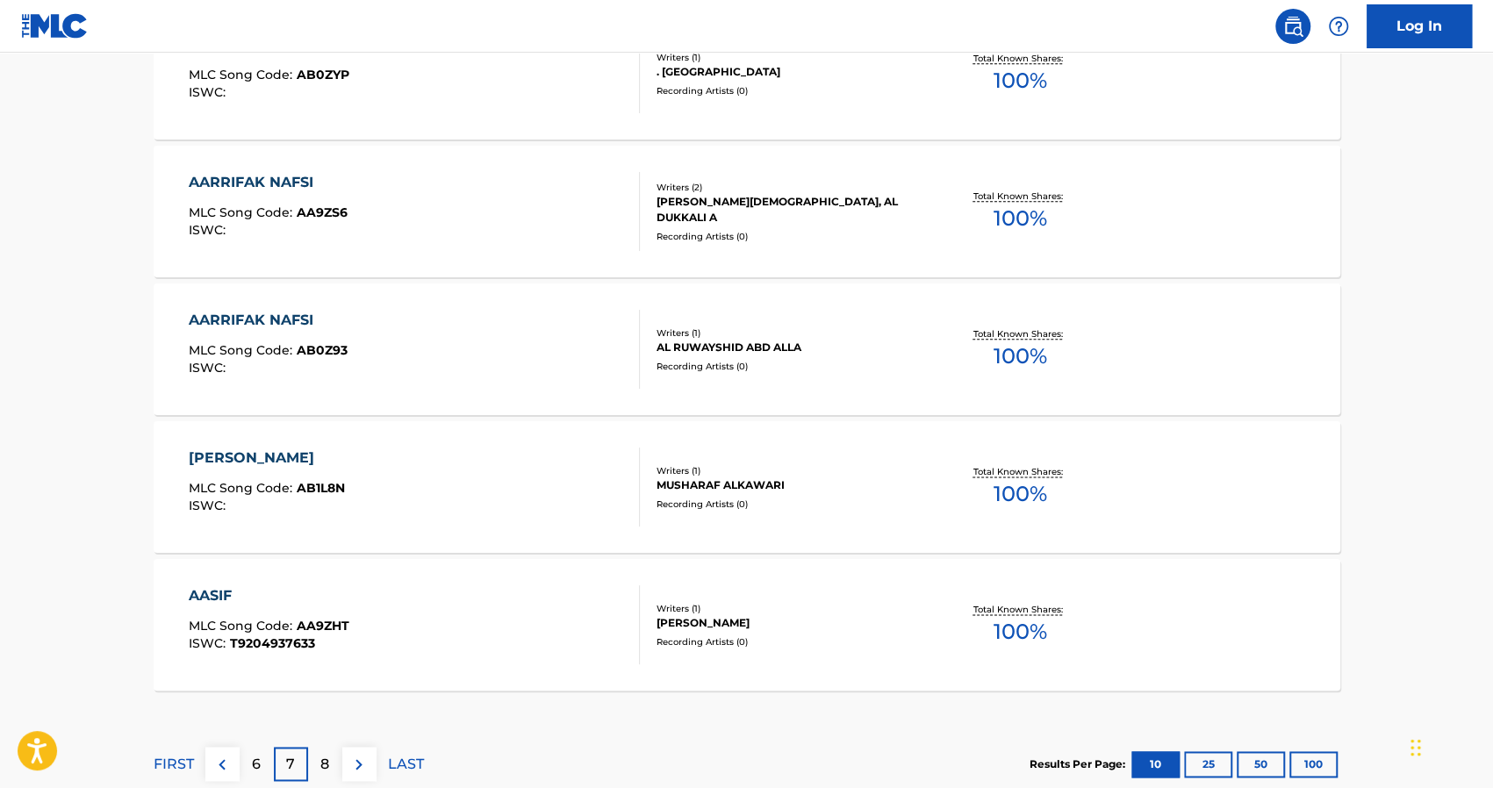
scroll to position [1391, 0]
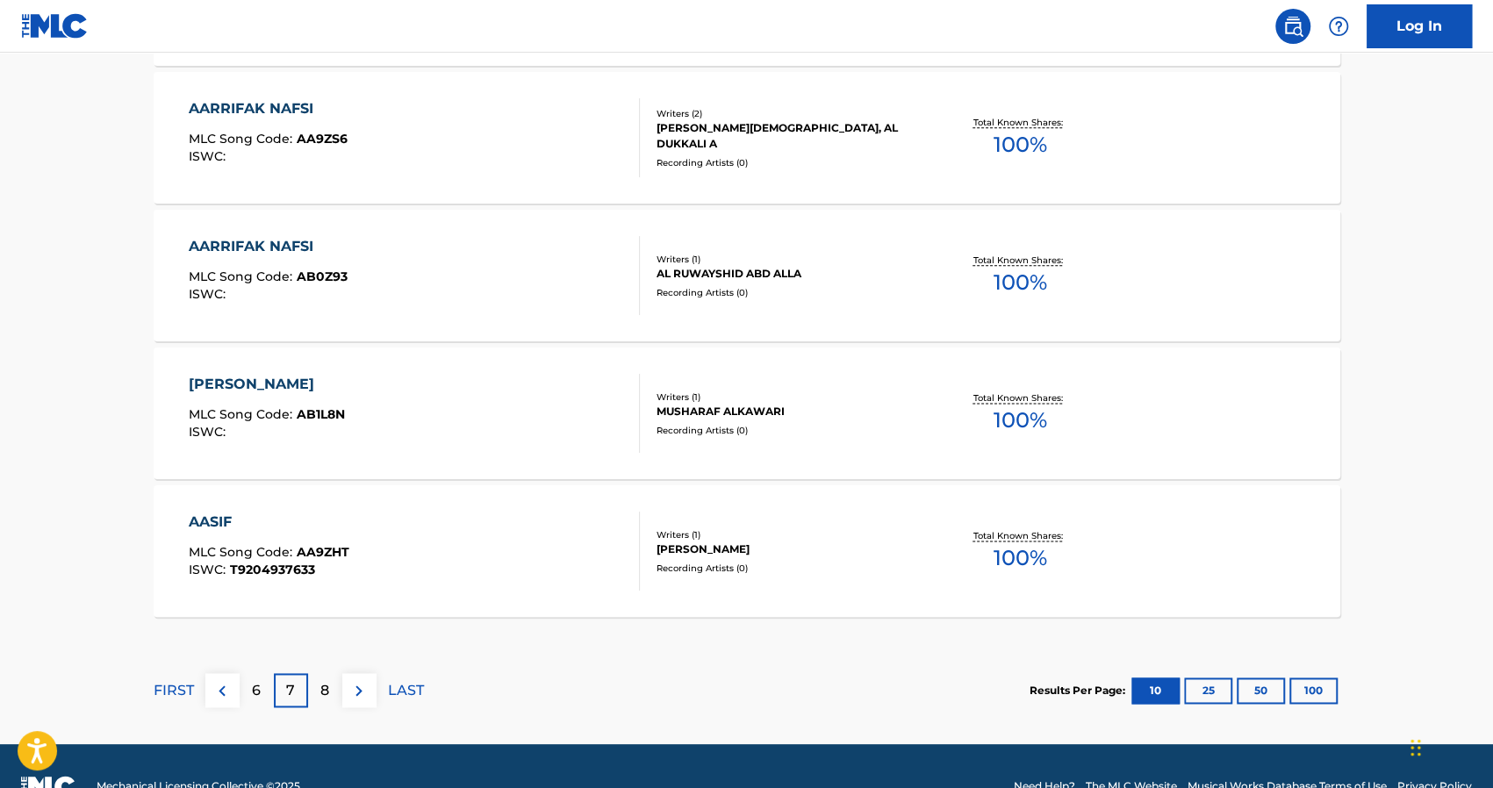
click at [326, 686] on p "8" at bounding box center [324, 690] width 9 height 21
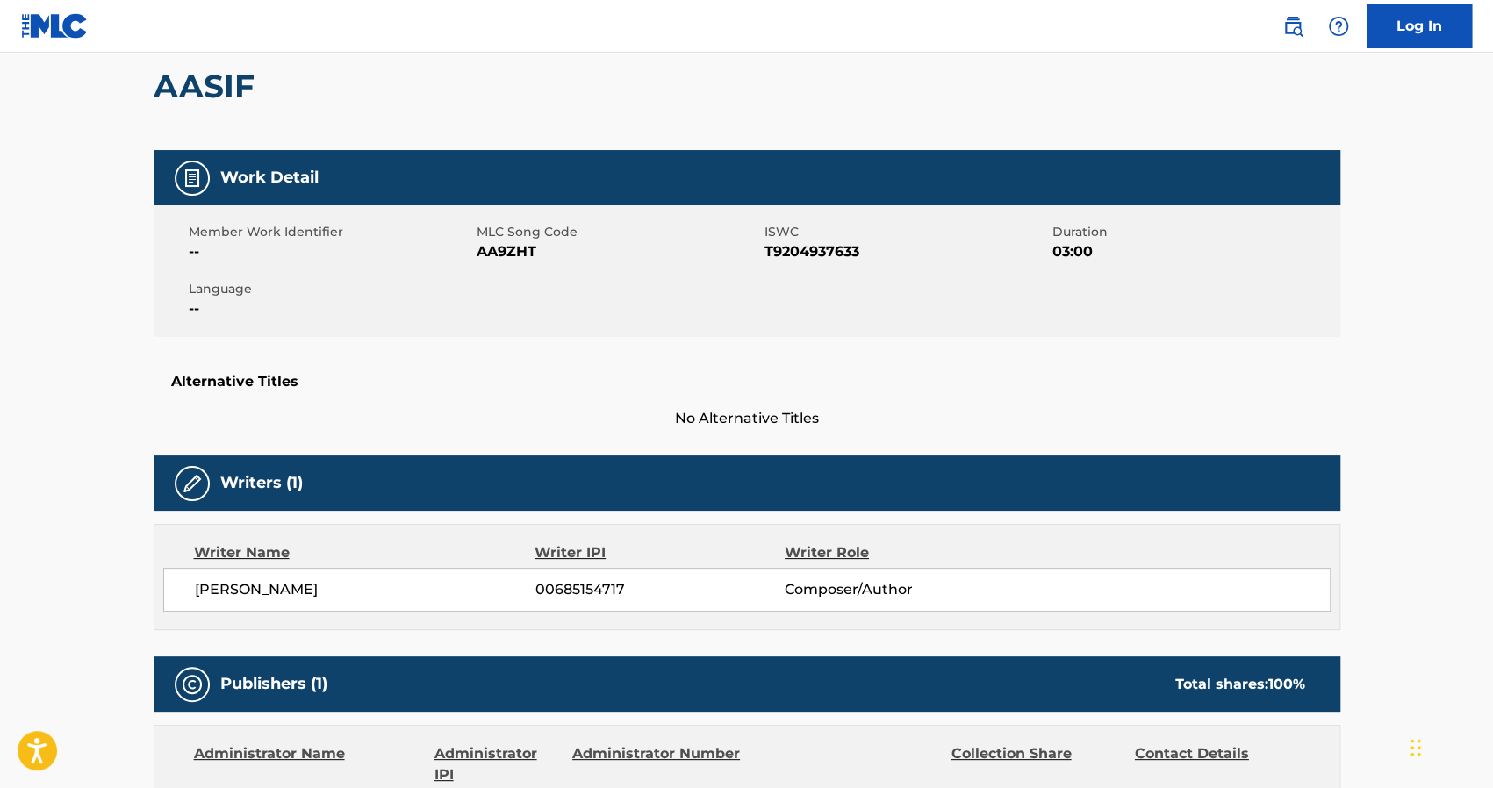
scroll to position [463, 0]
